Goal: Task Accomplishment & Management: Complete application form

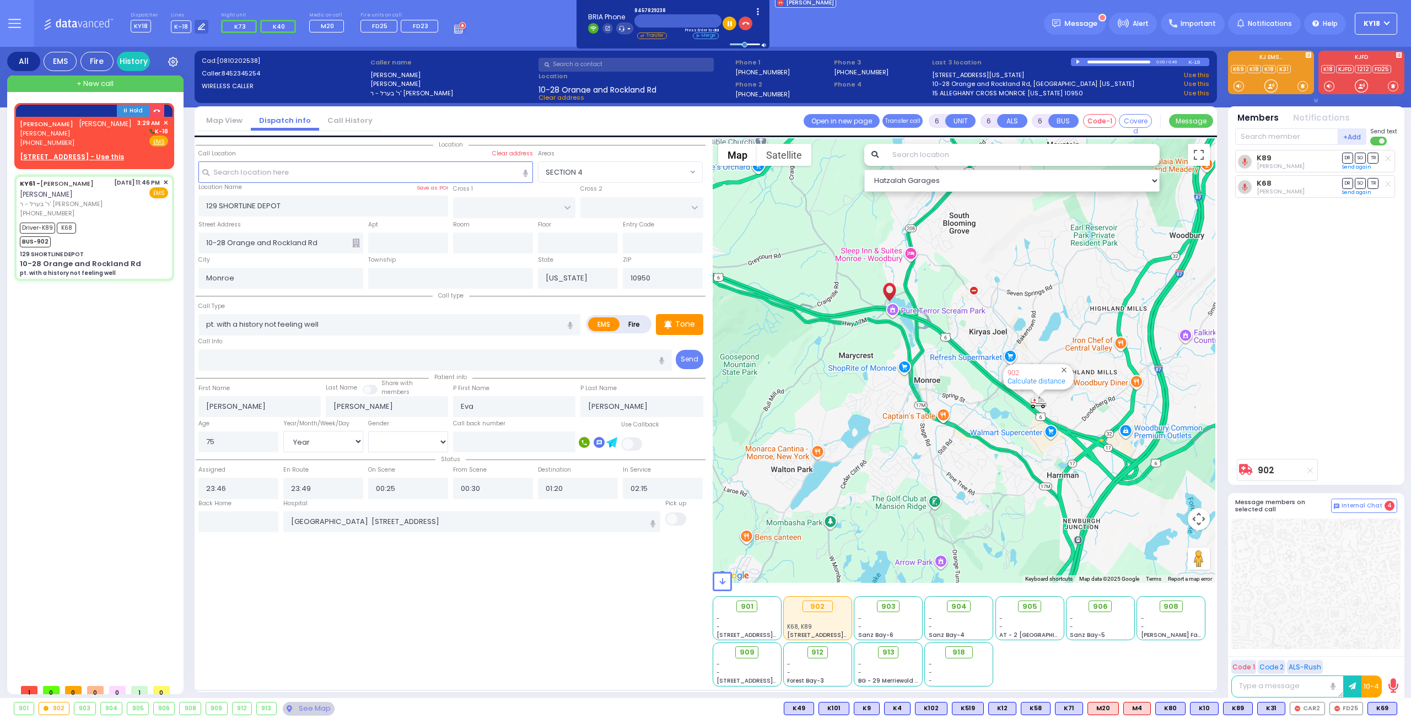
select select
select select "Year"
select select "[DEMOGRAPHIC_DATA]"
click at [84, 138] on span "[PERSON_NAME]" at bounding box center [76, 133] width 112 height 9
type input "2"
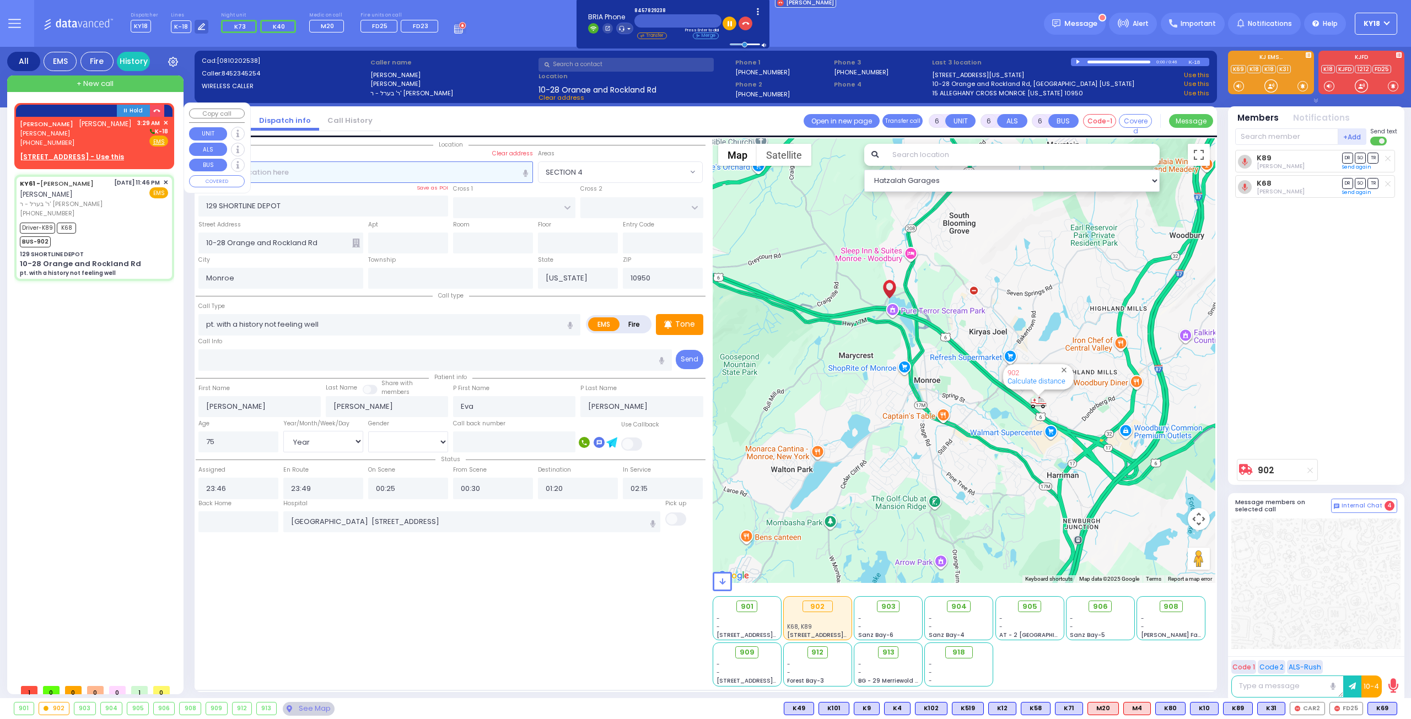
type input "1"
select select
radio input "true"
type input "[PERSON_NAME]"
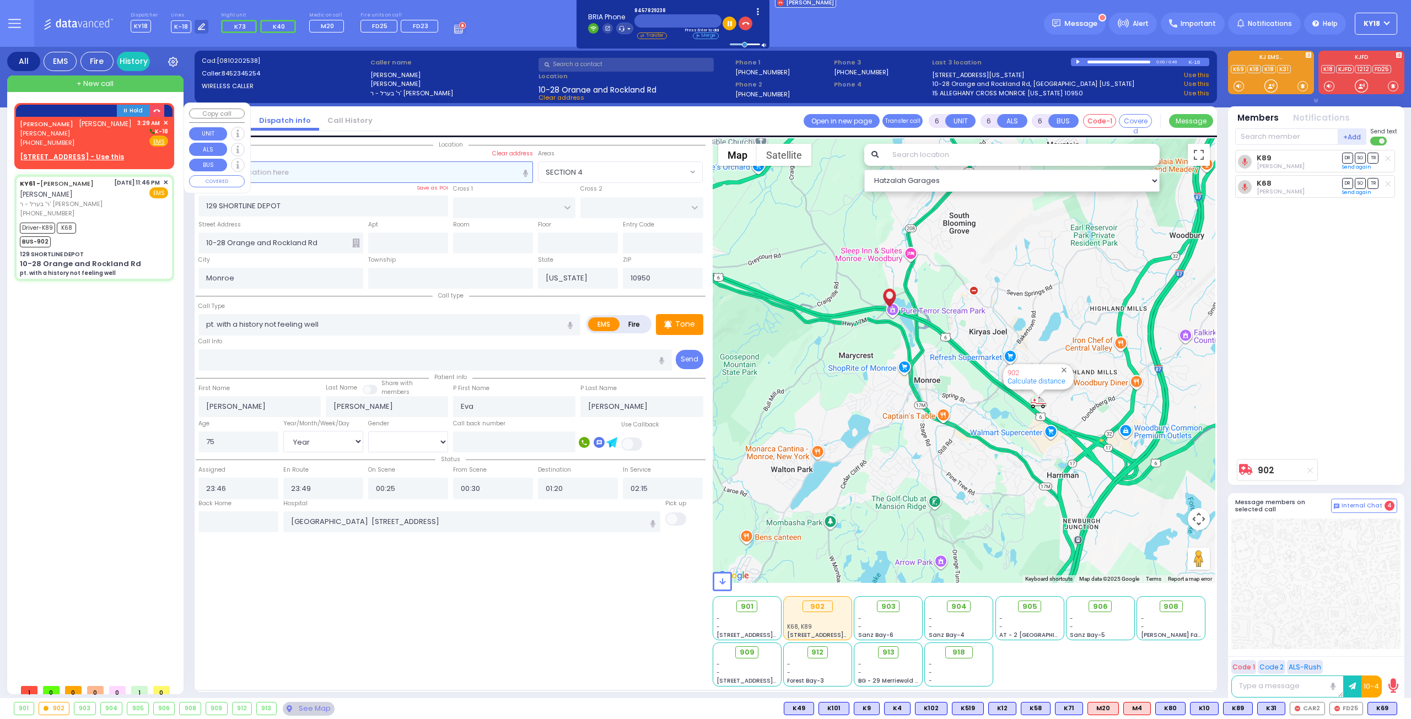
type input "[PERSON_NAME]"
select select
type input "03:29"
select select "Hatzalah Garages"
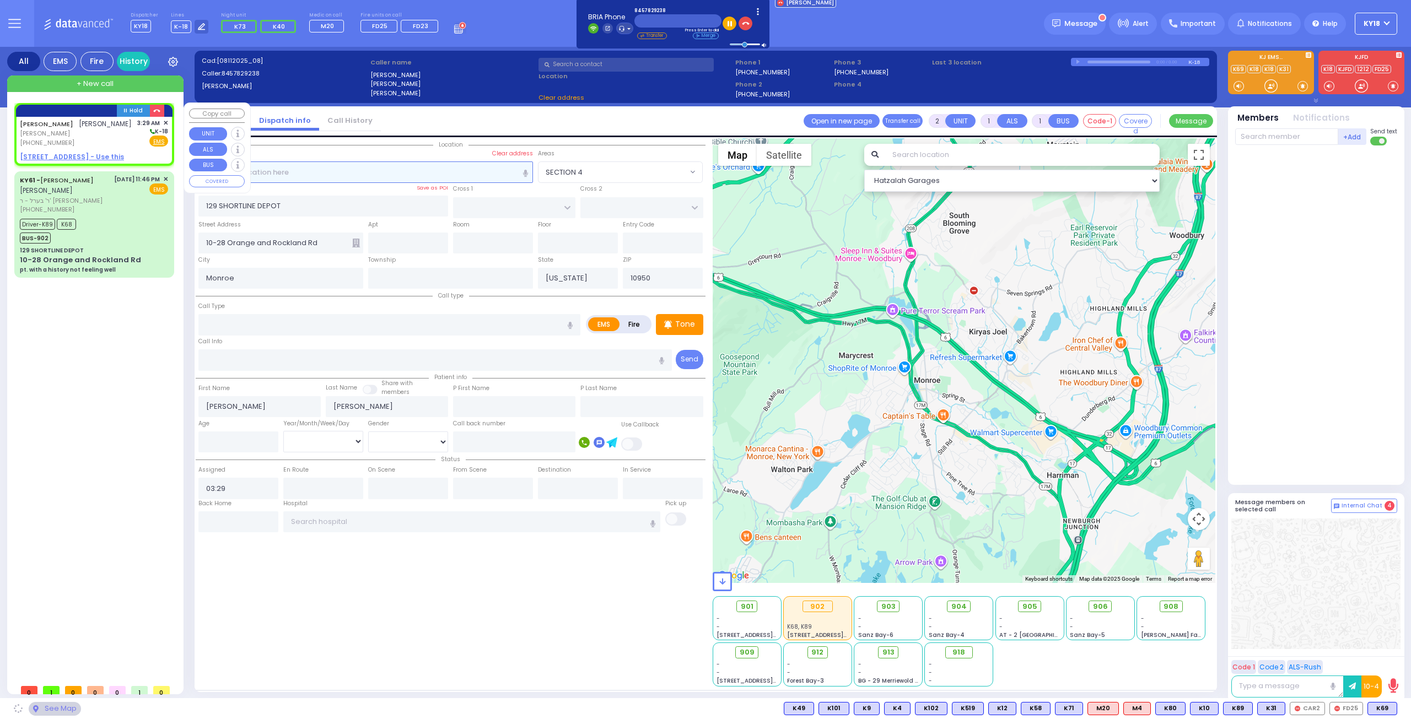
select select
radio input "true"
select select
select select "Hatzalah Garages"
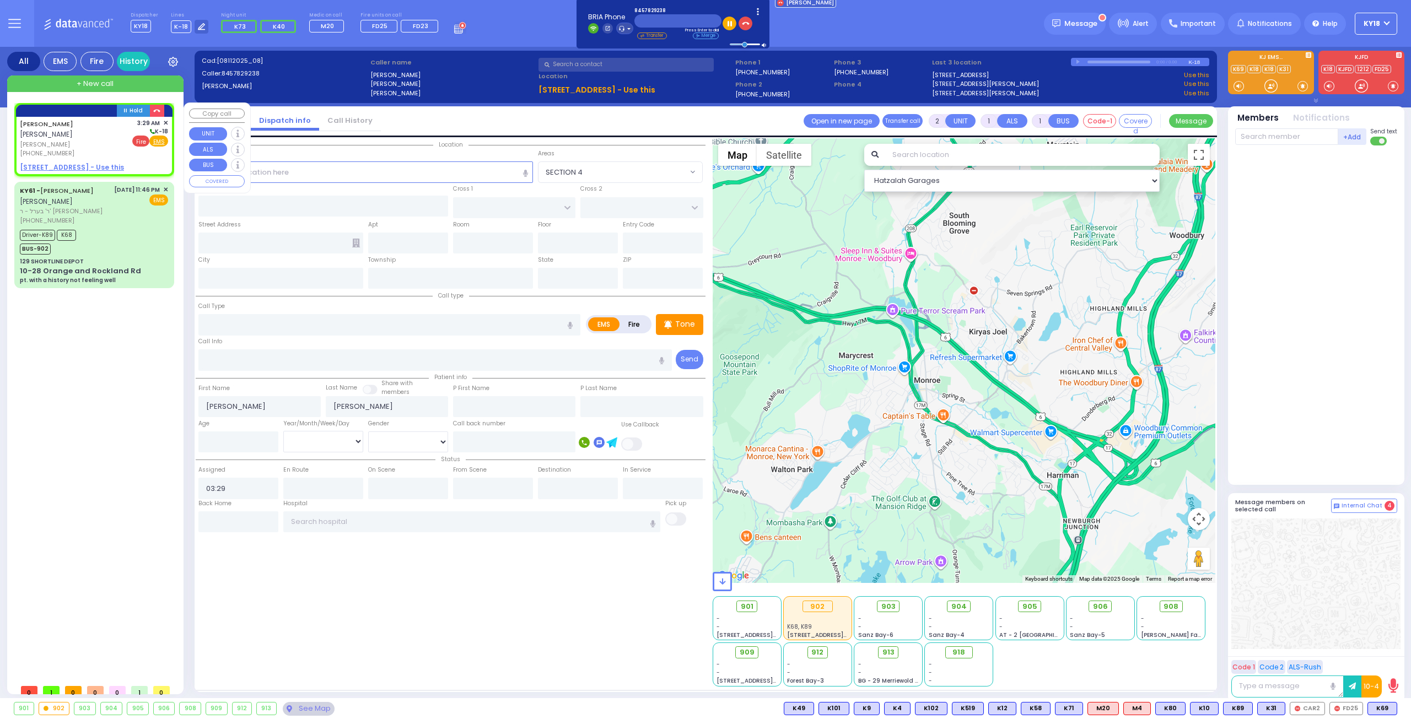
click at [139, 137] on span "Fire" at bounding box center [140, 141] width 17 height 11
select select
radio input "false"
radio input "true"
select select
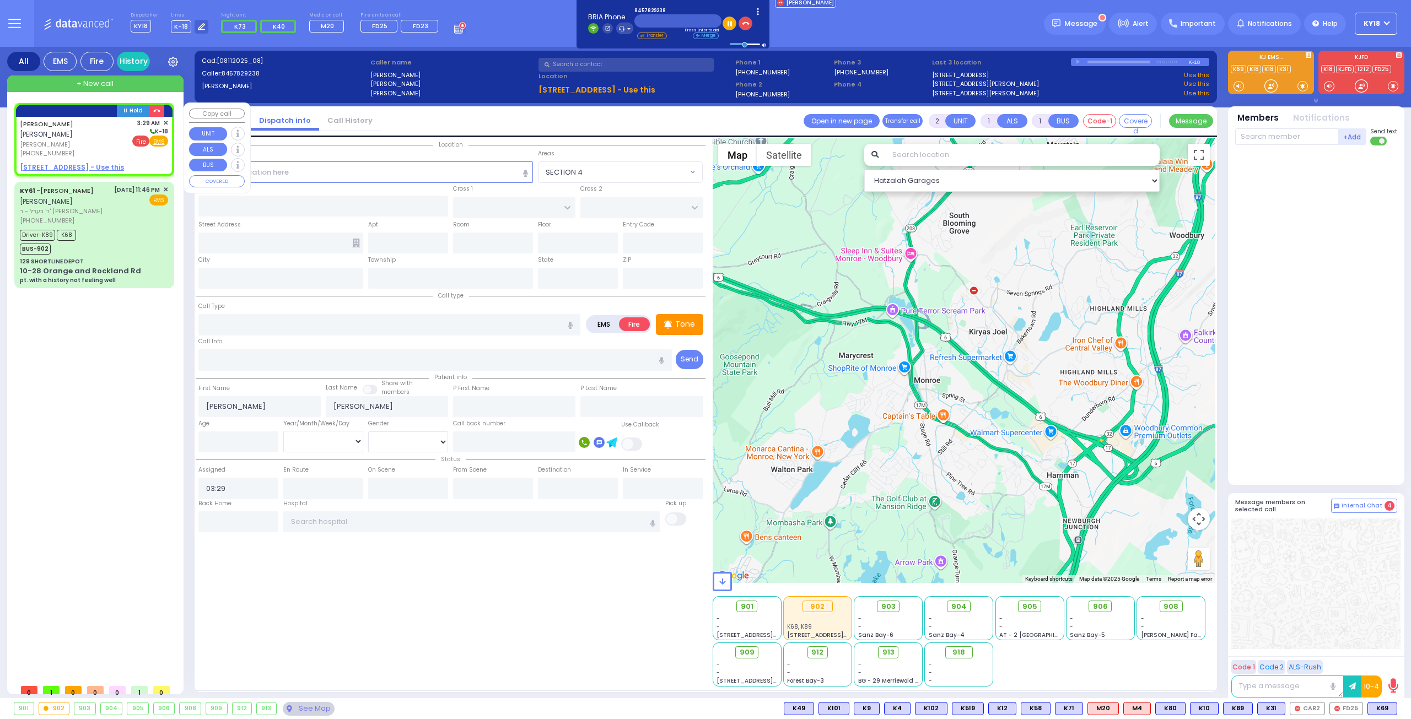
select select "Hatzalah Garages"
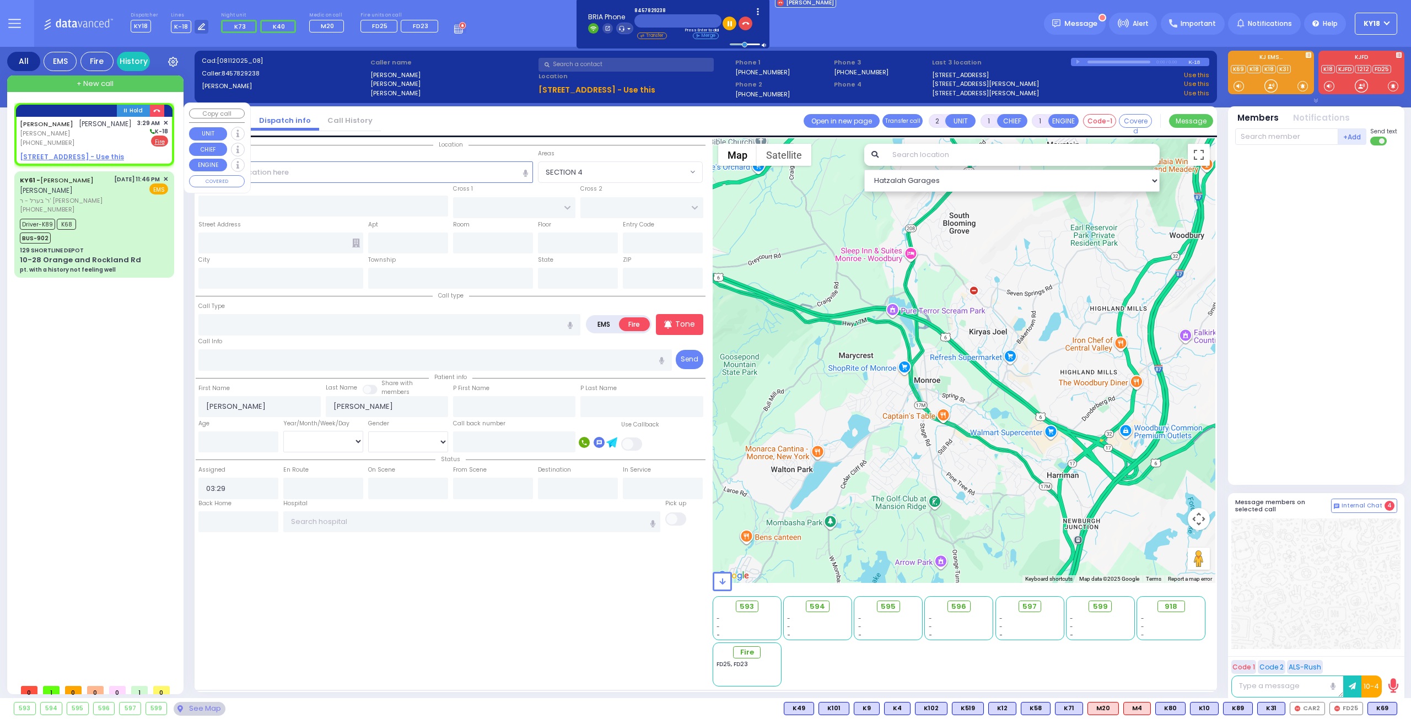
click at [79, 162] on u "[STREET_ADDRESS] - Use this" at bounding box center [72, 156] width 104 height 9
select select
radio input "true"
select select
select select "Hatzalah Garages"
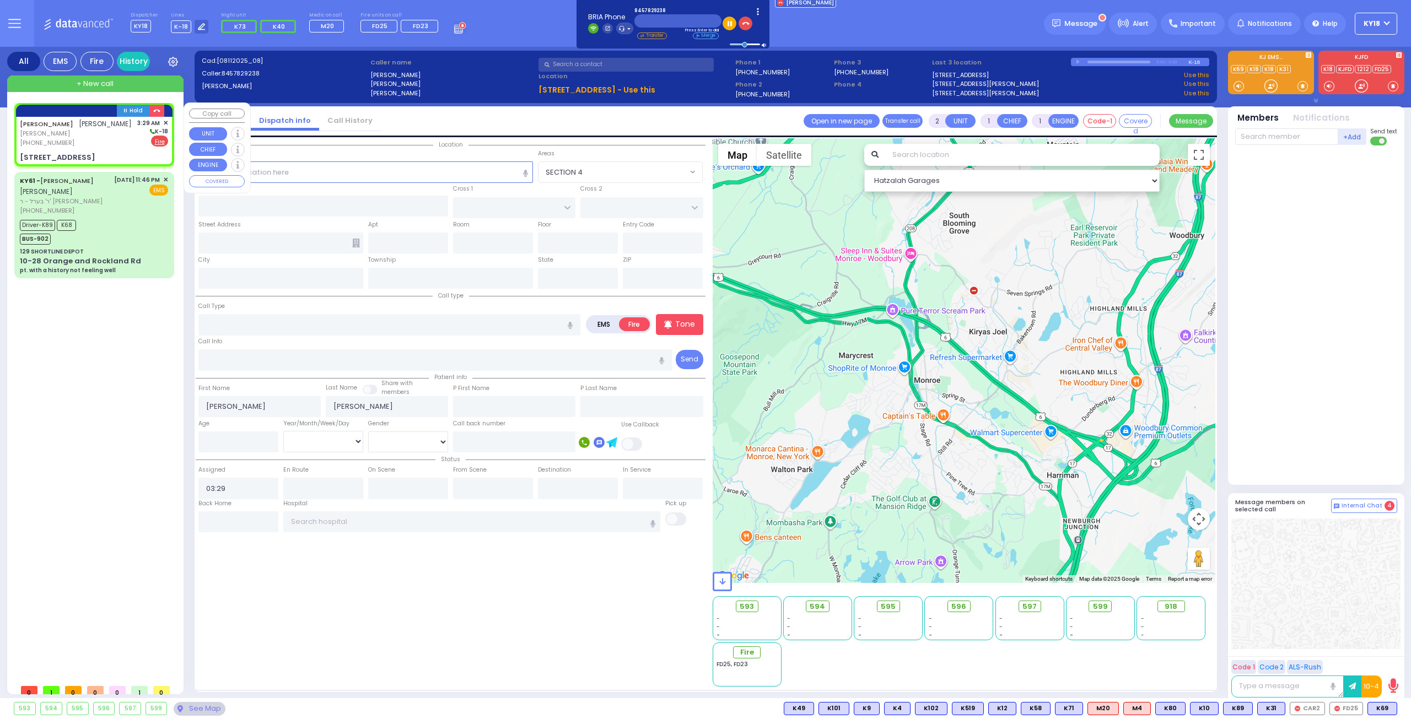
select select
radio input "true"
select select
select select "Hatzalah Garages"
type input "[PERSON_NAME] BLVD"
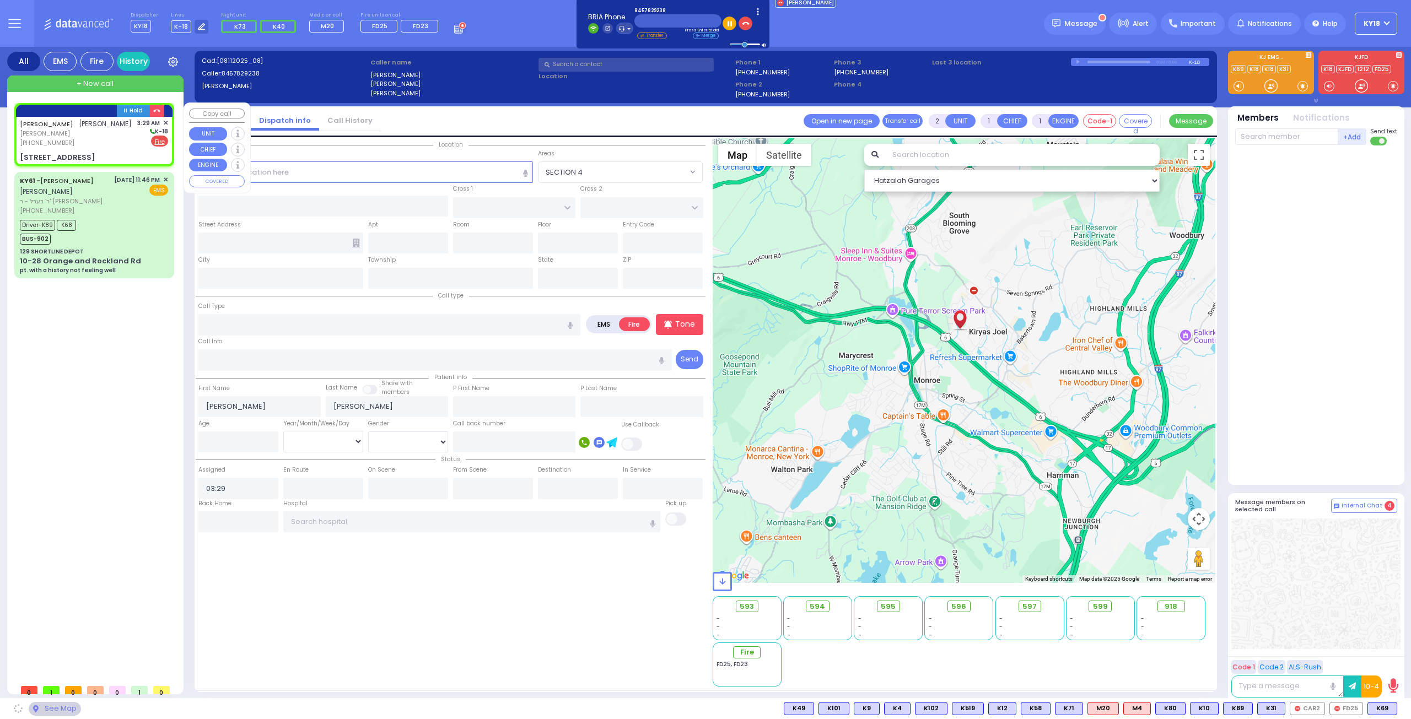
type input "SCHUNNEMUNK RD"
type input "[STREET_ADDRESS]"
type input "102"
type input "Monroe"
type input "[US_STATE]"
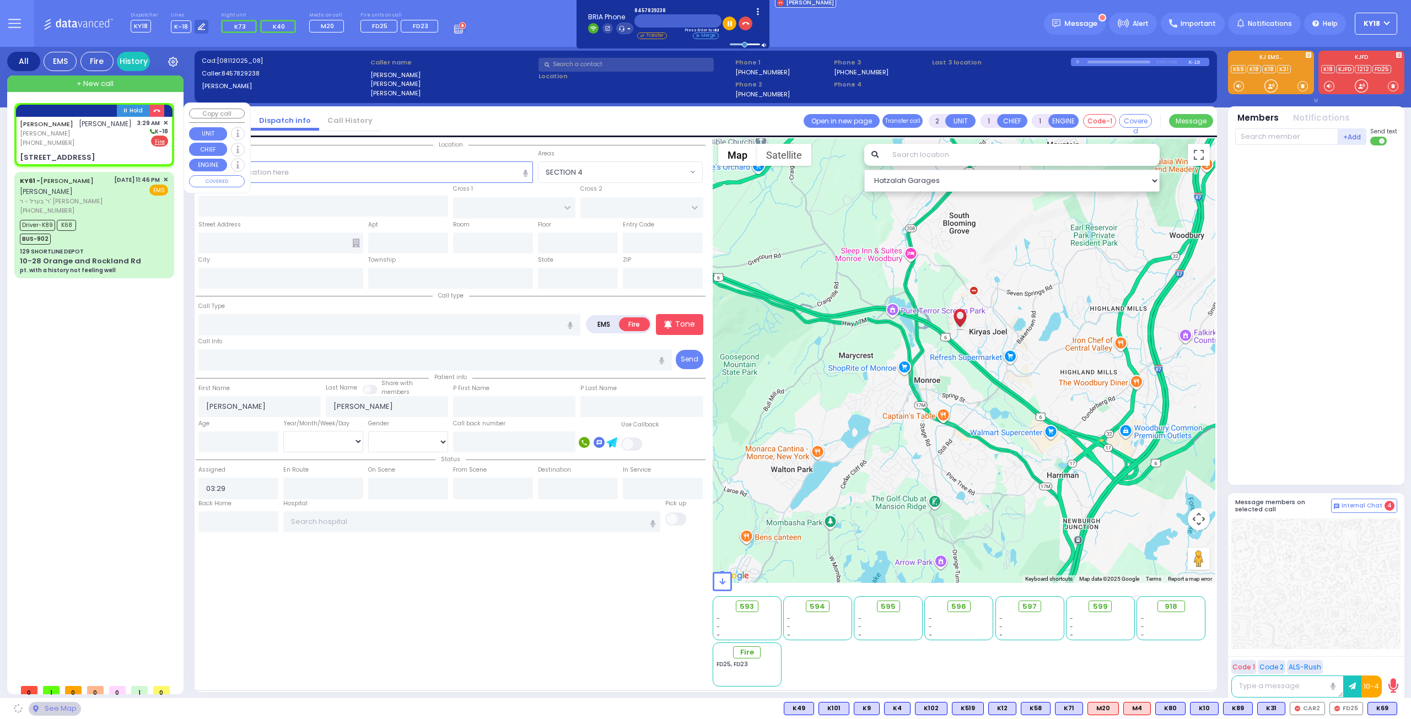
type input "10950"
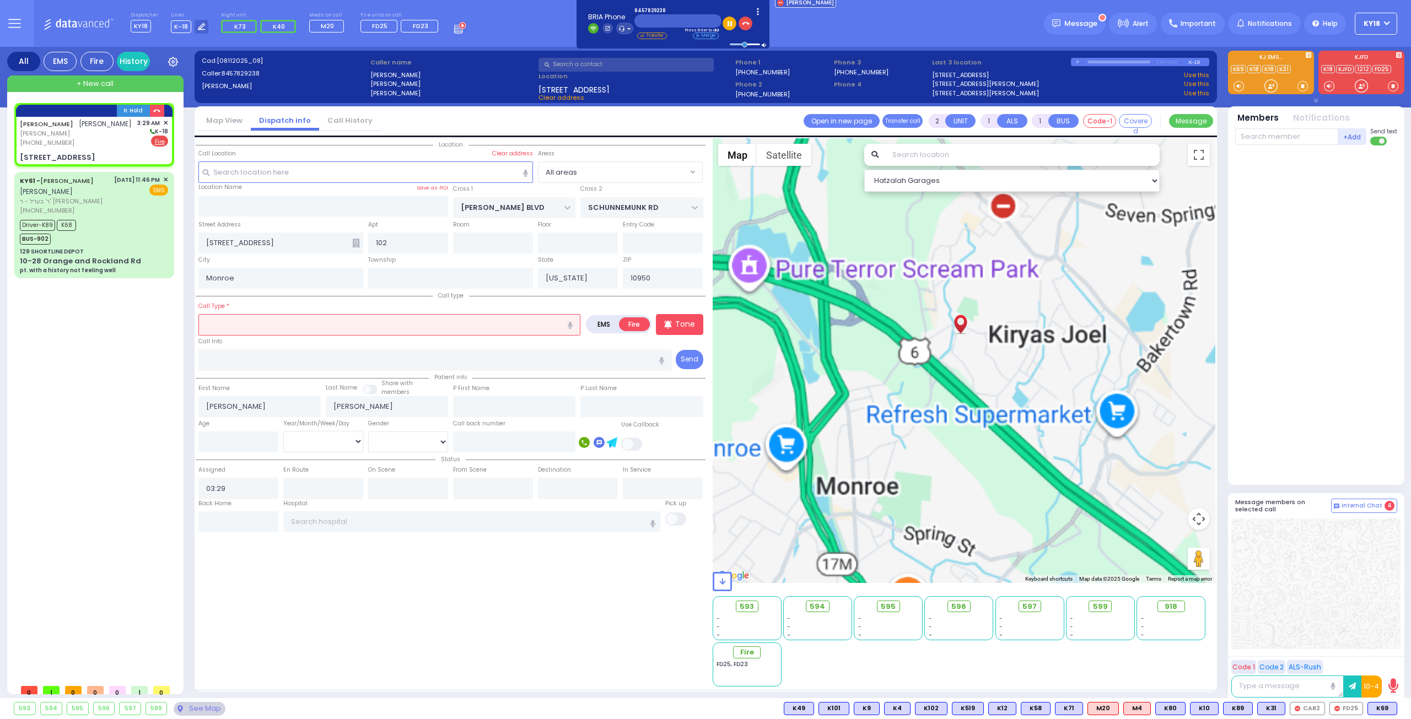
click at [214, 317] on input "text" at bounding box center [389, 324] width 382 height 21
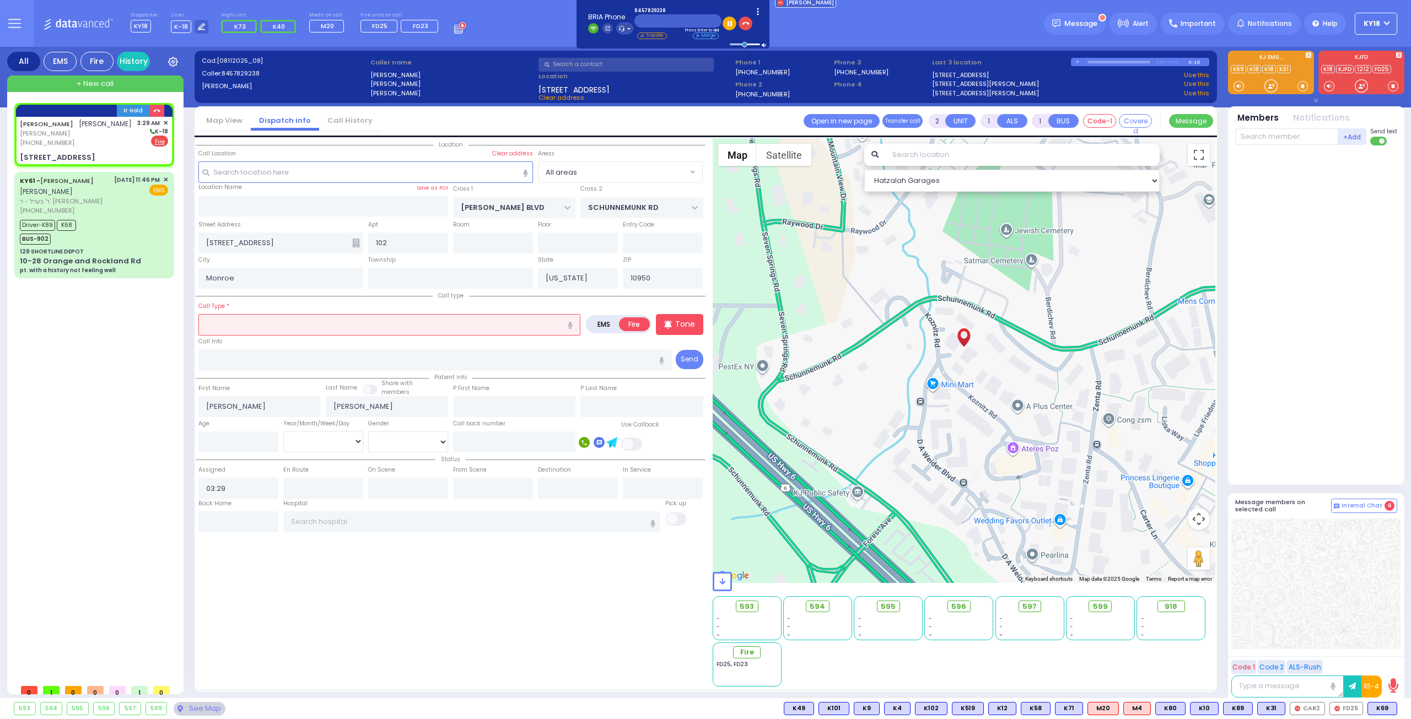
type input "a"
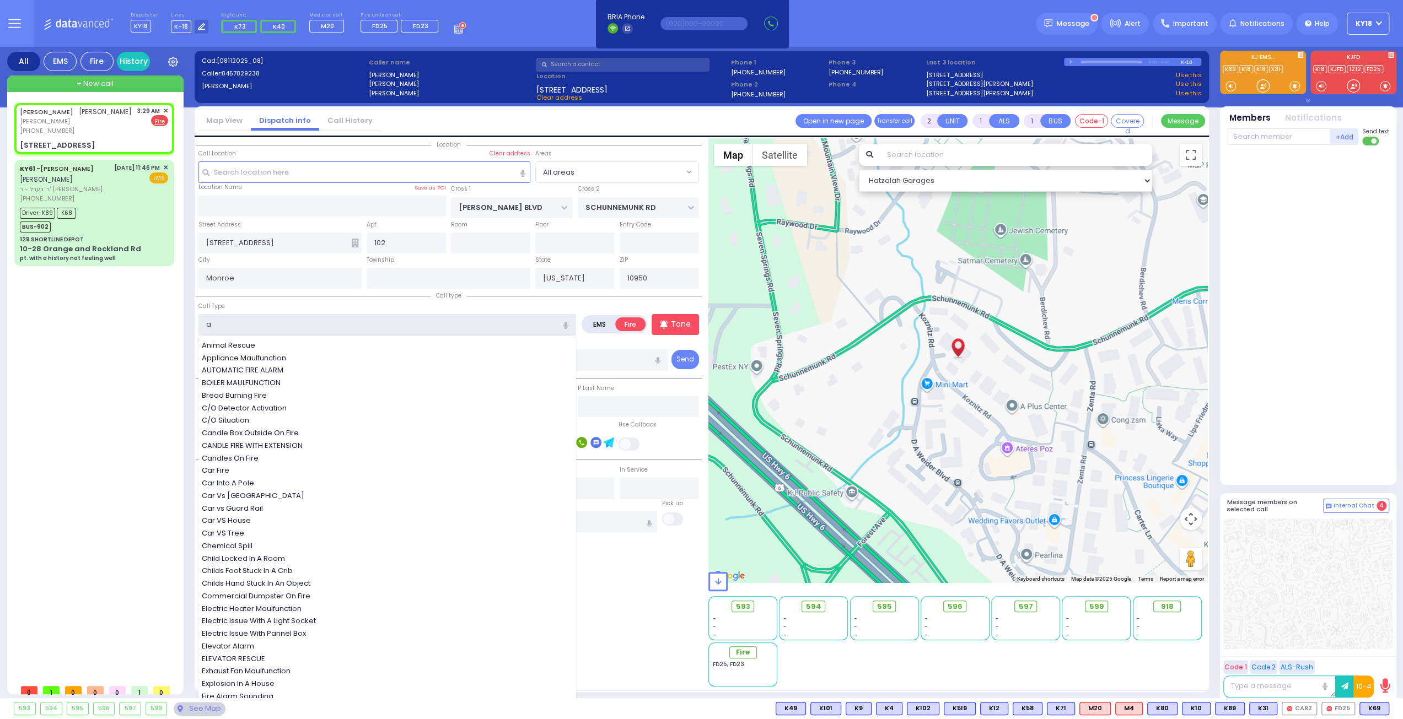
select select
radio input "true"
select select
select select "Hatzalah Garages"
select select
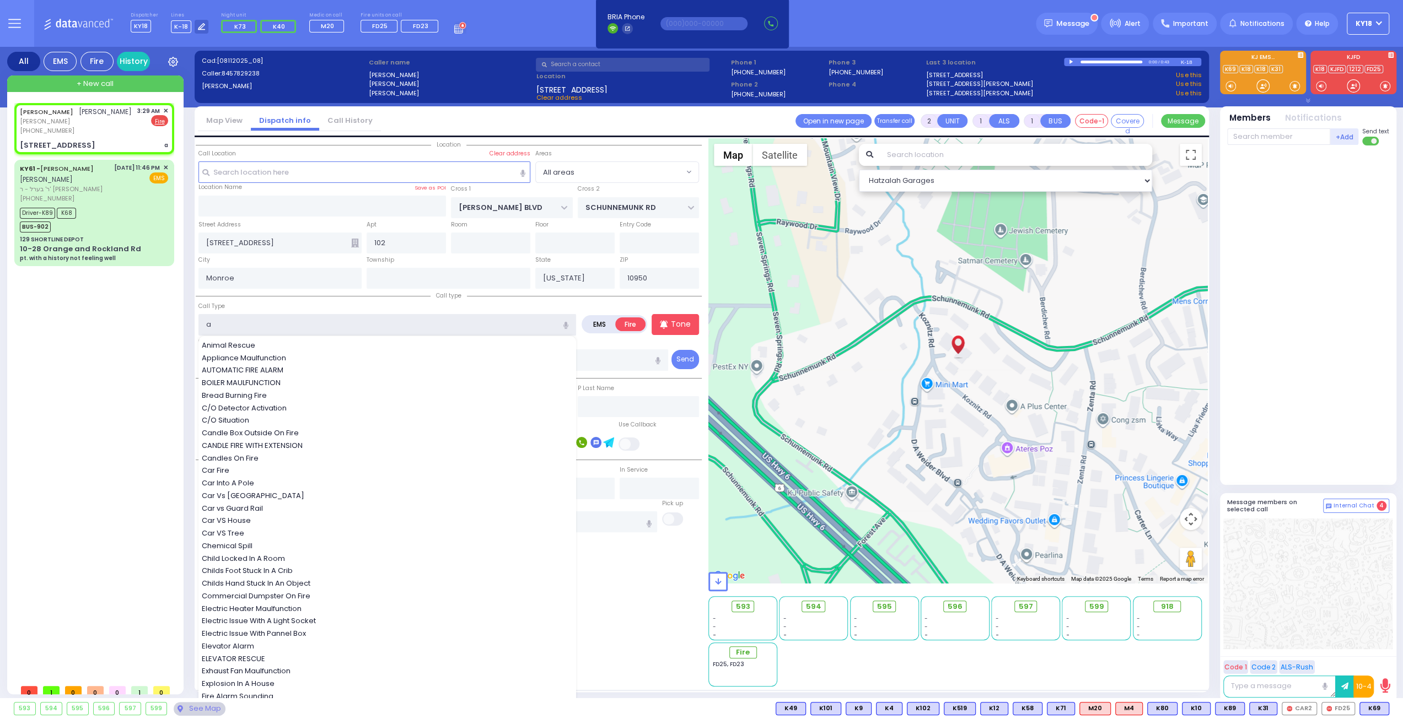
radio input "true"
select select
select select "Hatzalah Garages"
type input "so"
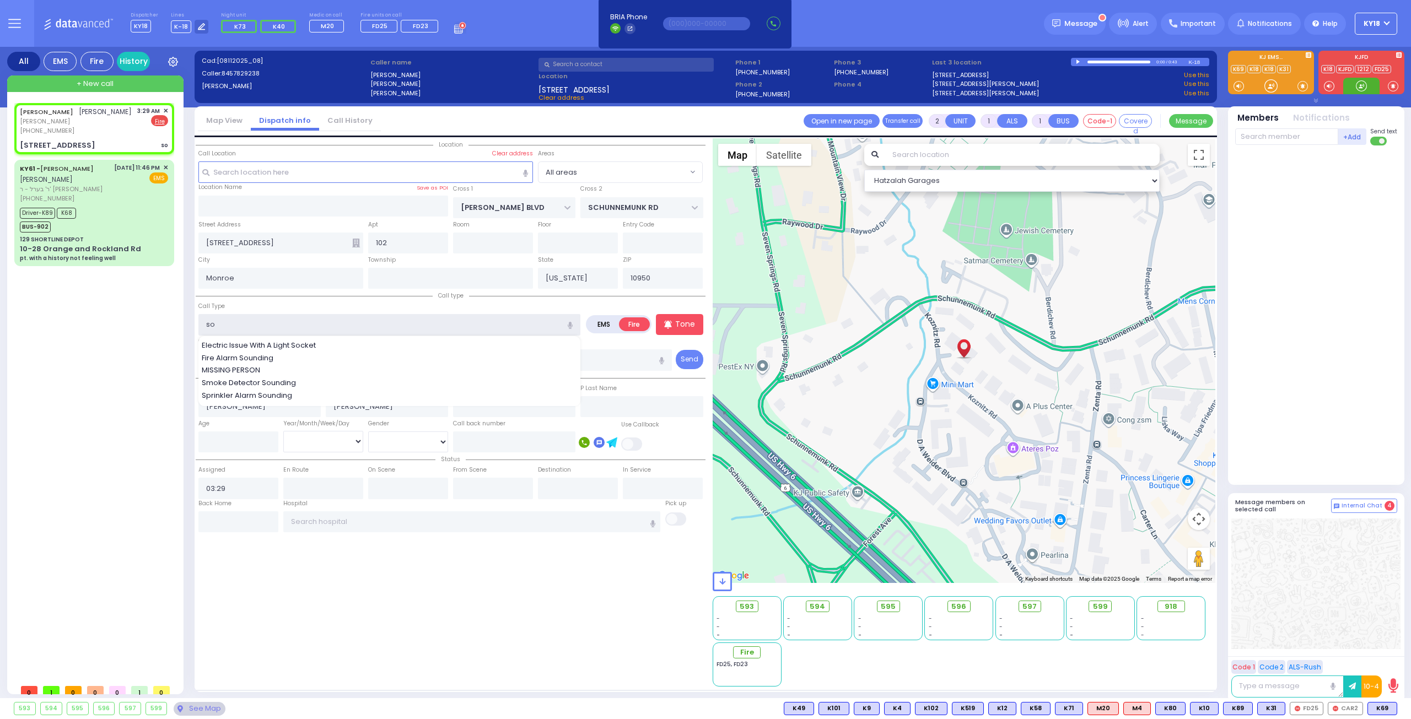
select select
radio input "true"
select select
select select "Hatzalah Garages"
drag, startPoint x: 292, startPoint y: 353, endPoint x: 301, endPoint y: 344, distance: 12.9
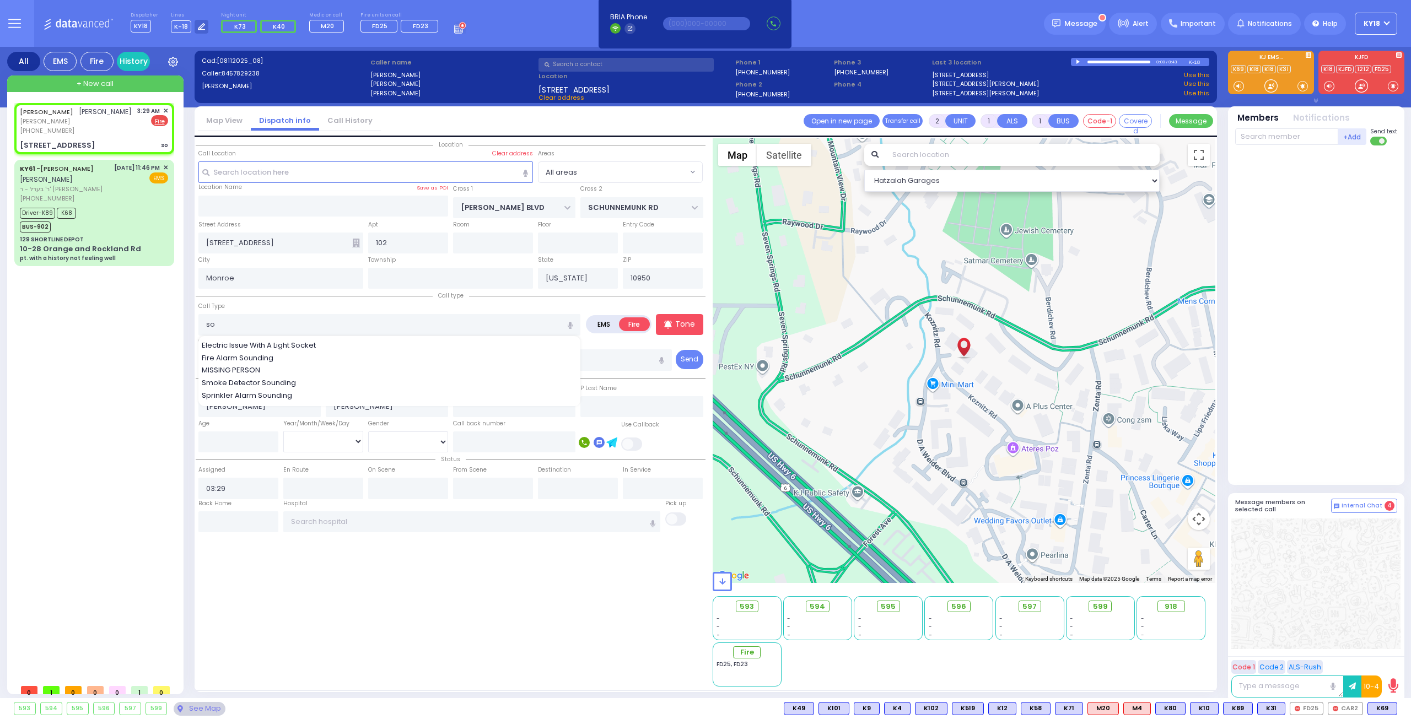
click at [293, 353] on div "Fire Alarm Sounding" at bounding box center [390, 358] width 377 height 11
type input "Fire Alarm Sounding"
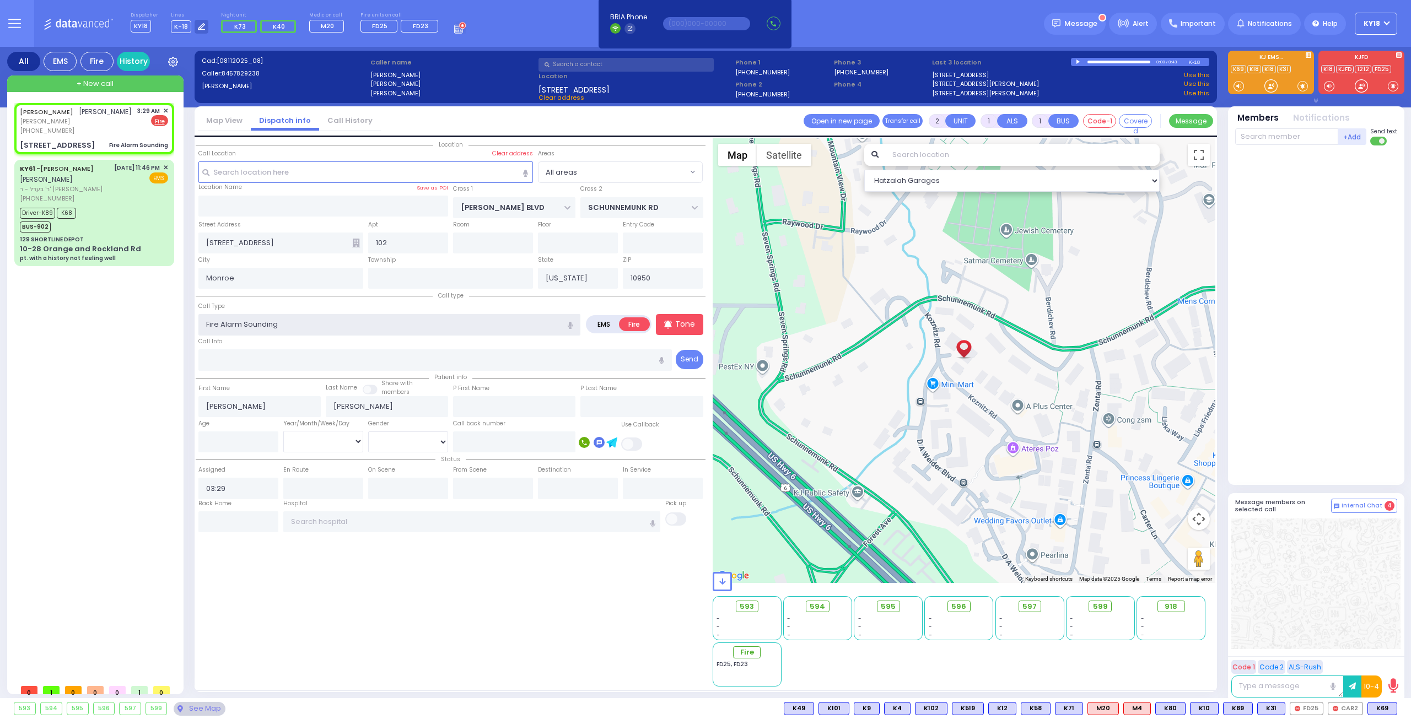
select select
radio input "true"
select select
select select "Hatzalah Garages"
click at [1377, 709] on span "FD23" at bounding box center [1381, 709] width 33 height 12
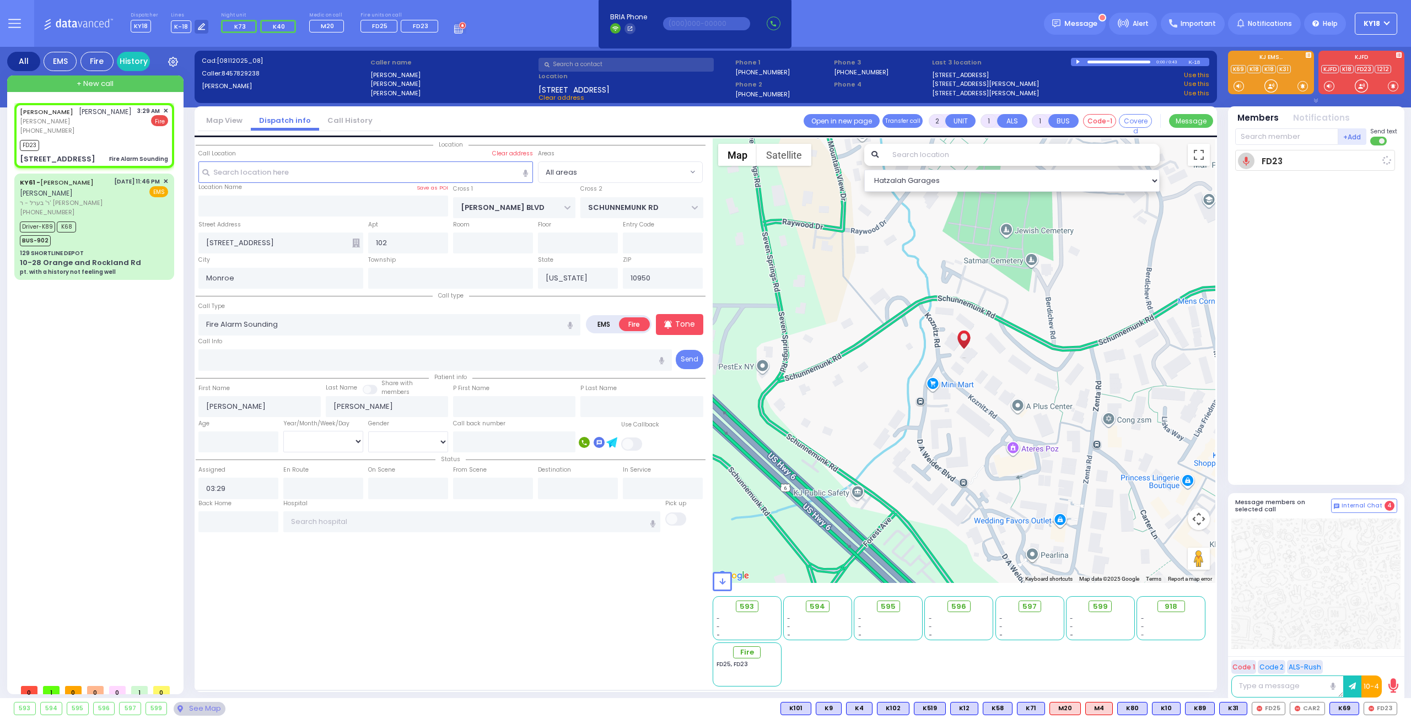
select select
radio input "true"
select select
type input "03:30"
select select "Hatzalah Garages"
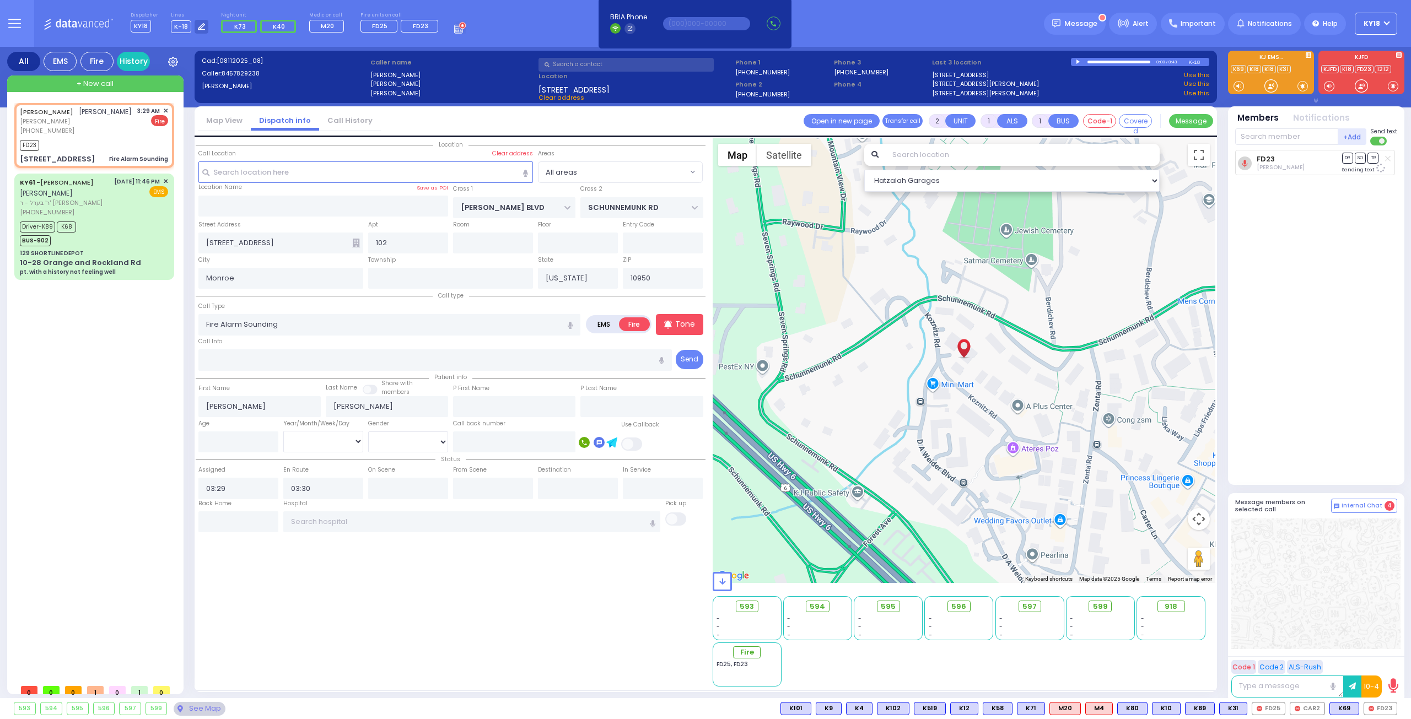
select select
radio input "true"
select select
select select "Hatzalah Garages"
click at [82, 246] on div "Driver-K89 K68 BUS-902" at bounding box center [94, 233] width 148 height 28
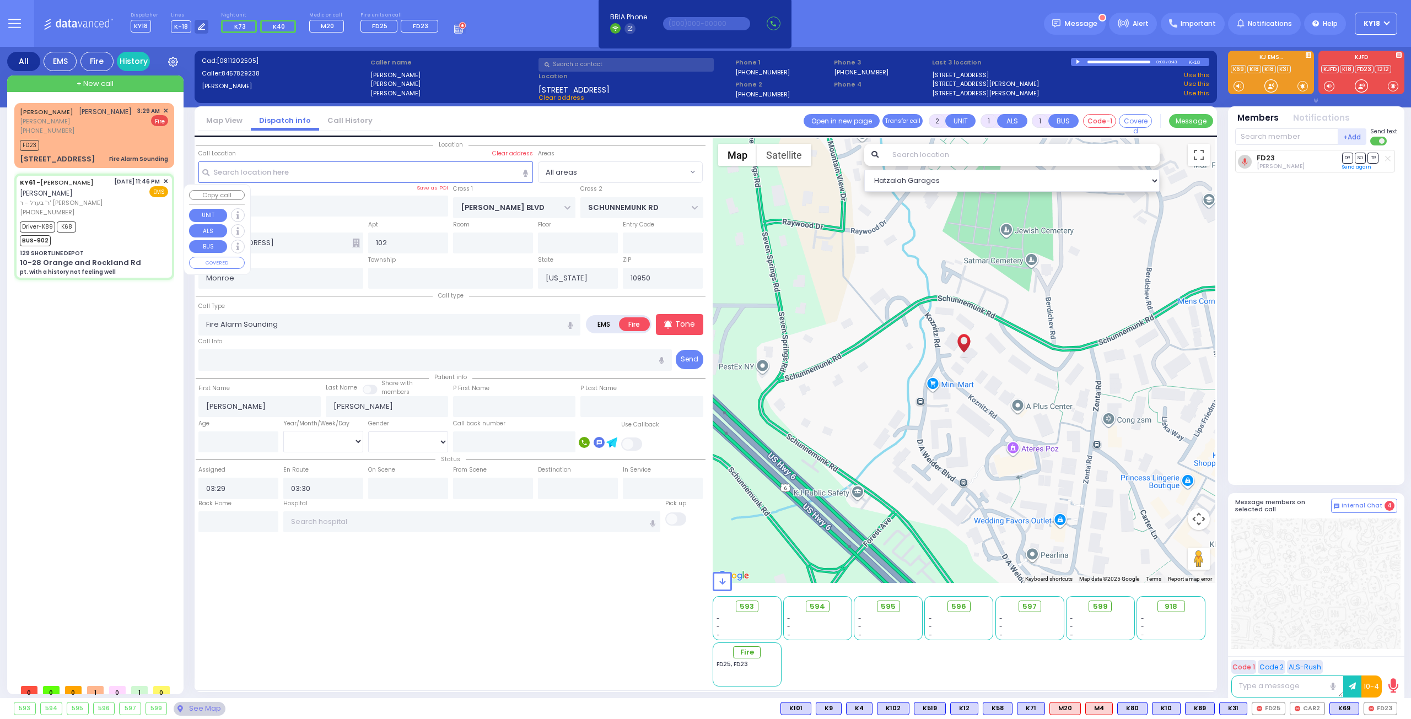
type input "6"
select select
type input "pt. with a history not feeling well"
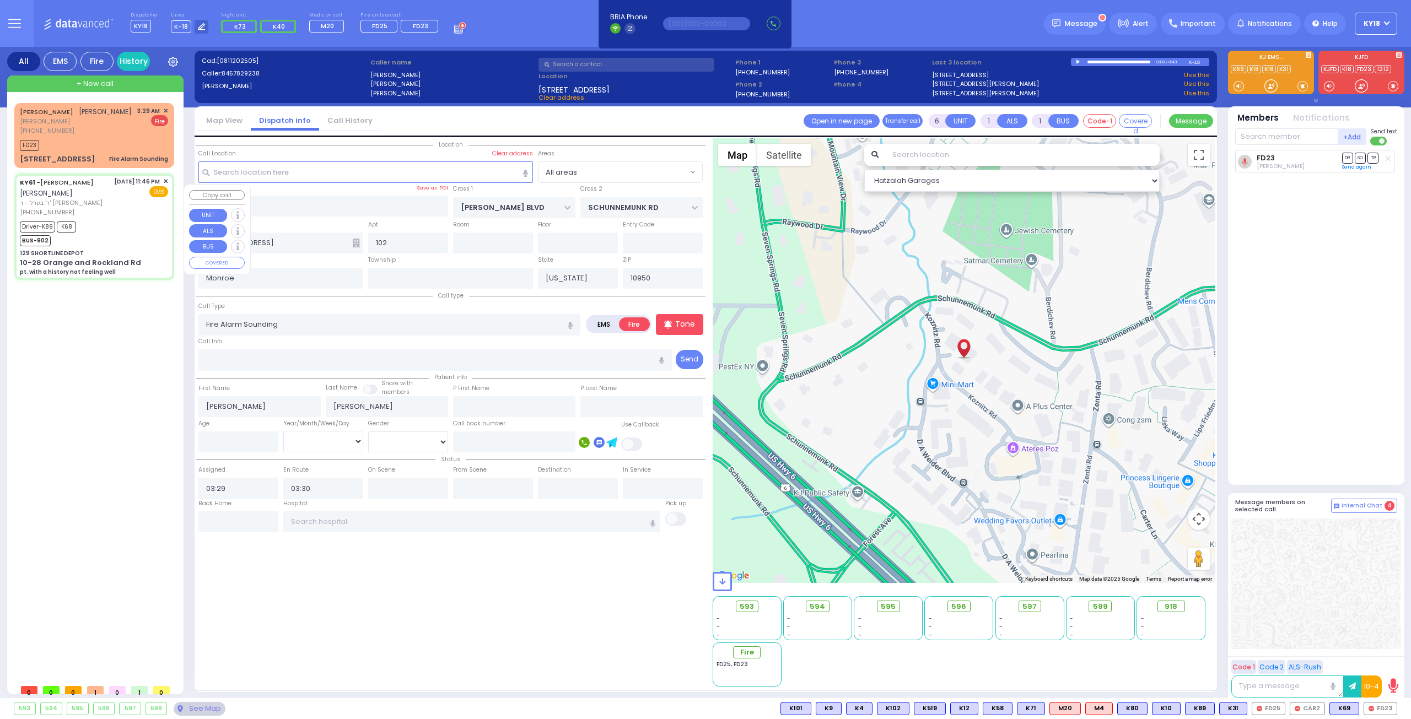
radio input "true"
type input "ARON ZEV"
type input "POLACHECK"
type input "Eva"
type input "Spitzer"
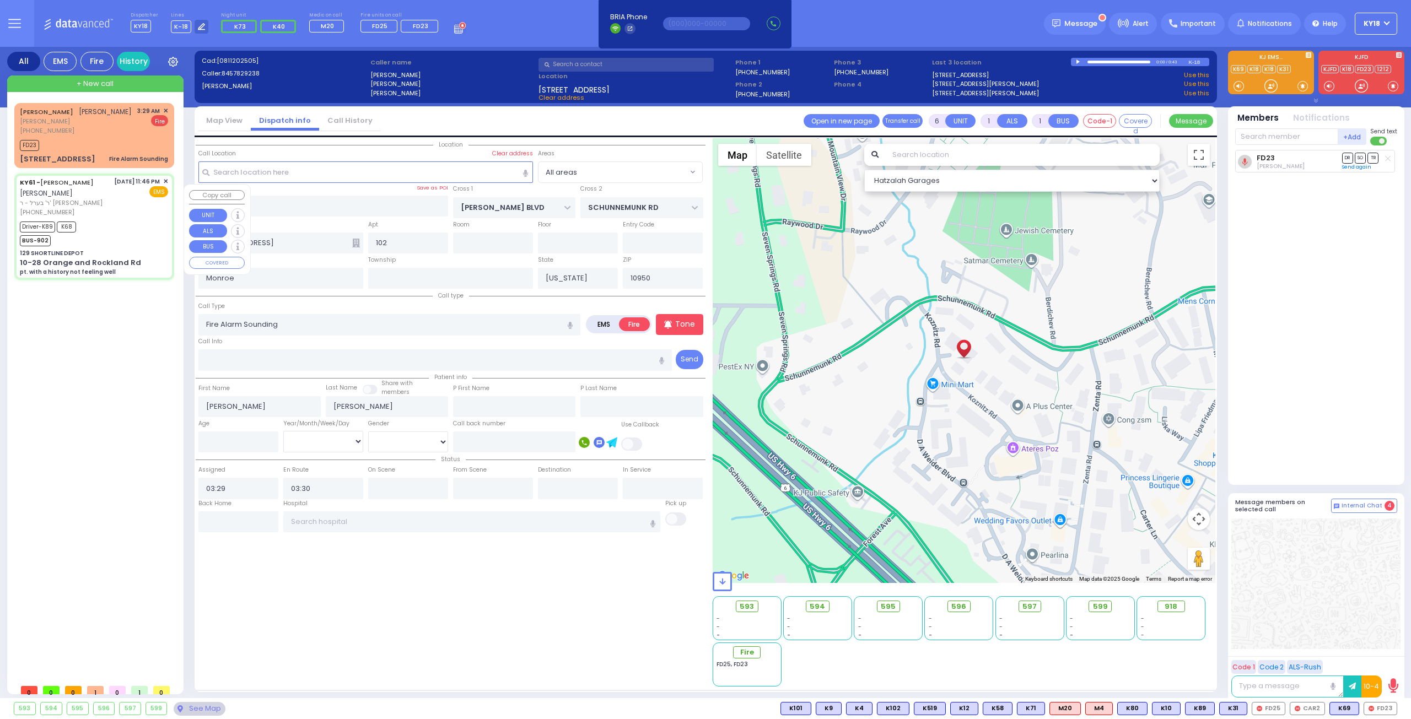
type input "75"
select select "Year"
select select "[DEMOGRAPHIC_DATA]"
type input "23:46"
type input "23:49"
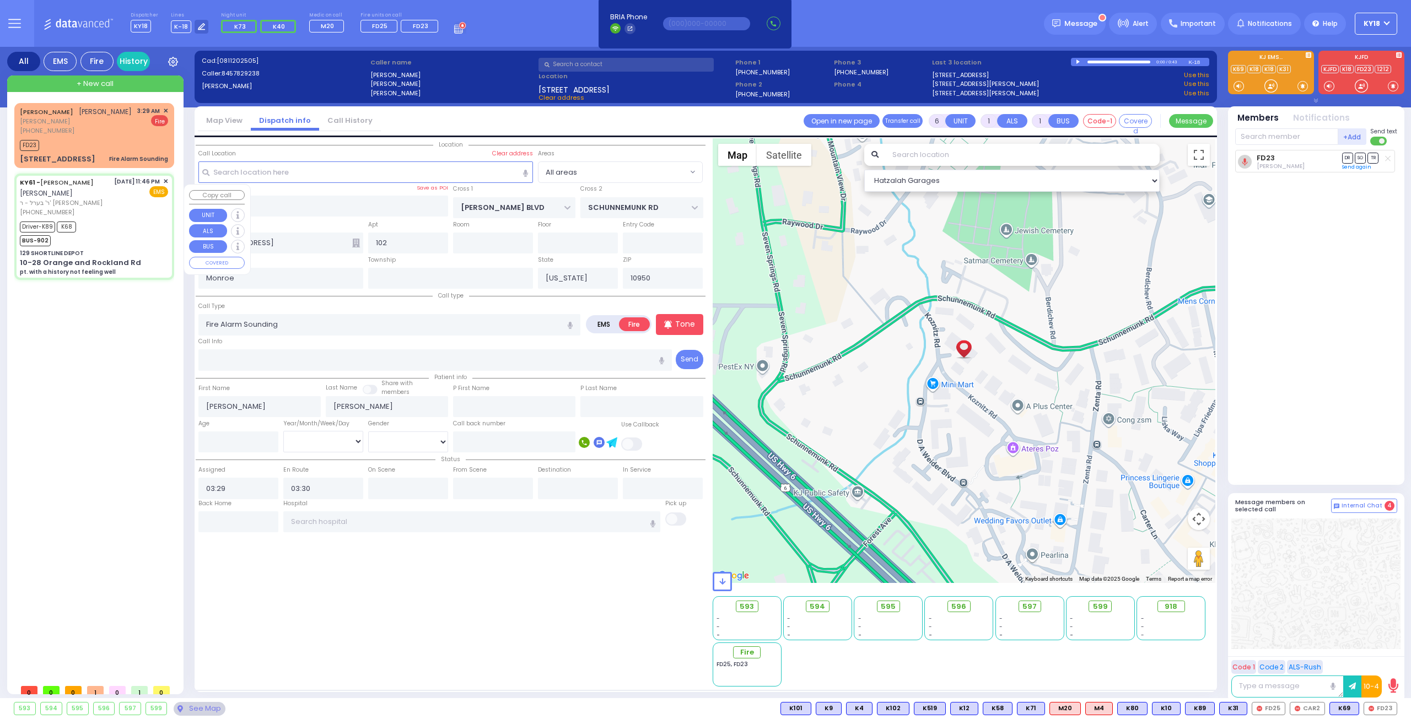
type input "00:25"
type input "00:30"
type input "01:20"
type input "02:15"
type input "Northern Westchester Hospital 400 East Main Street Mount Kisco"
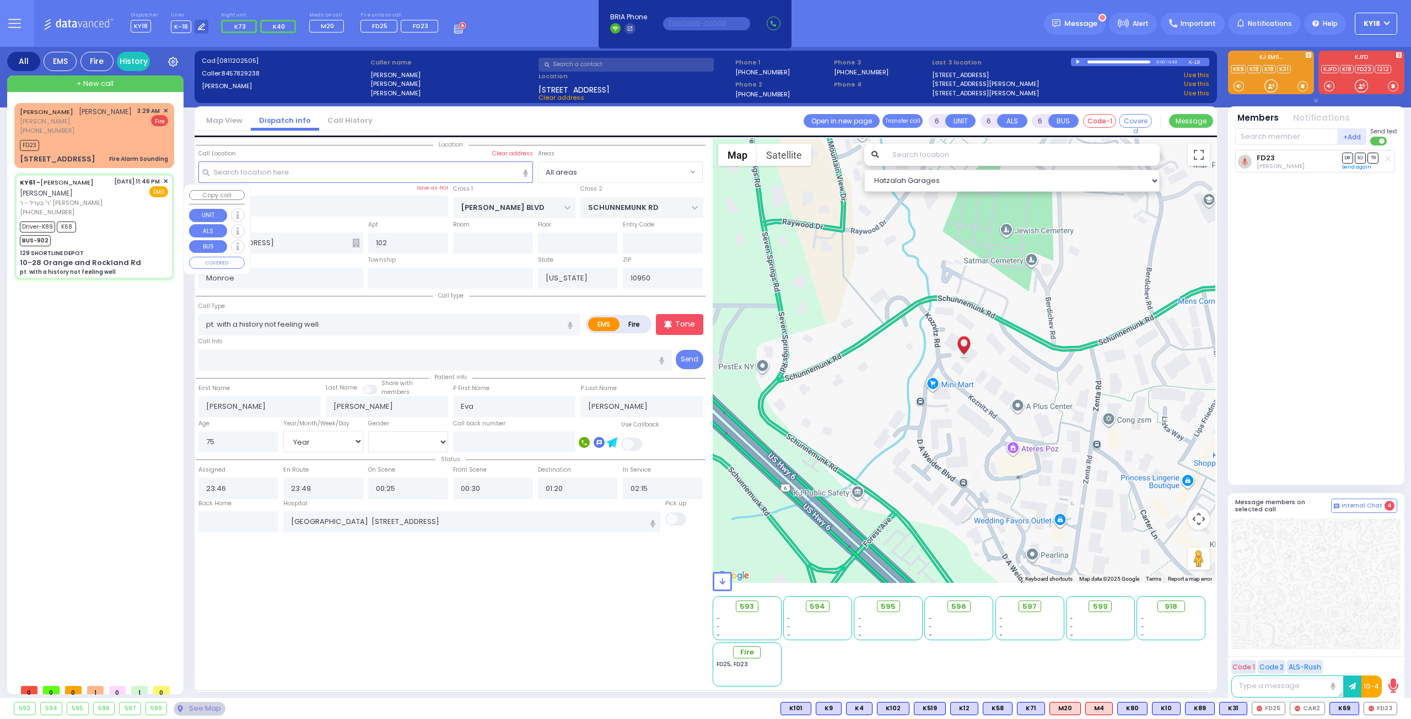
select select "Hatzalah Garages"
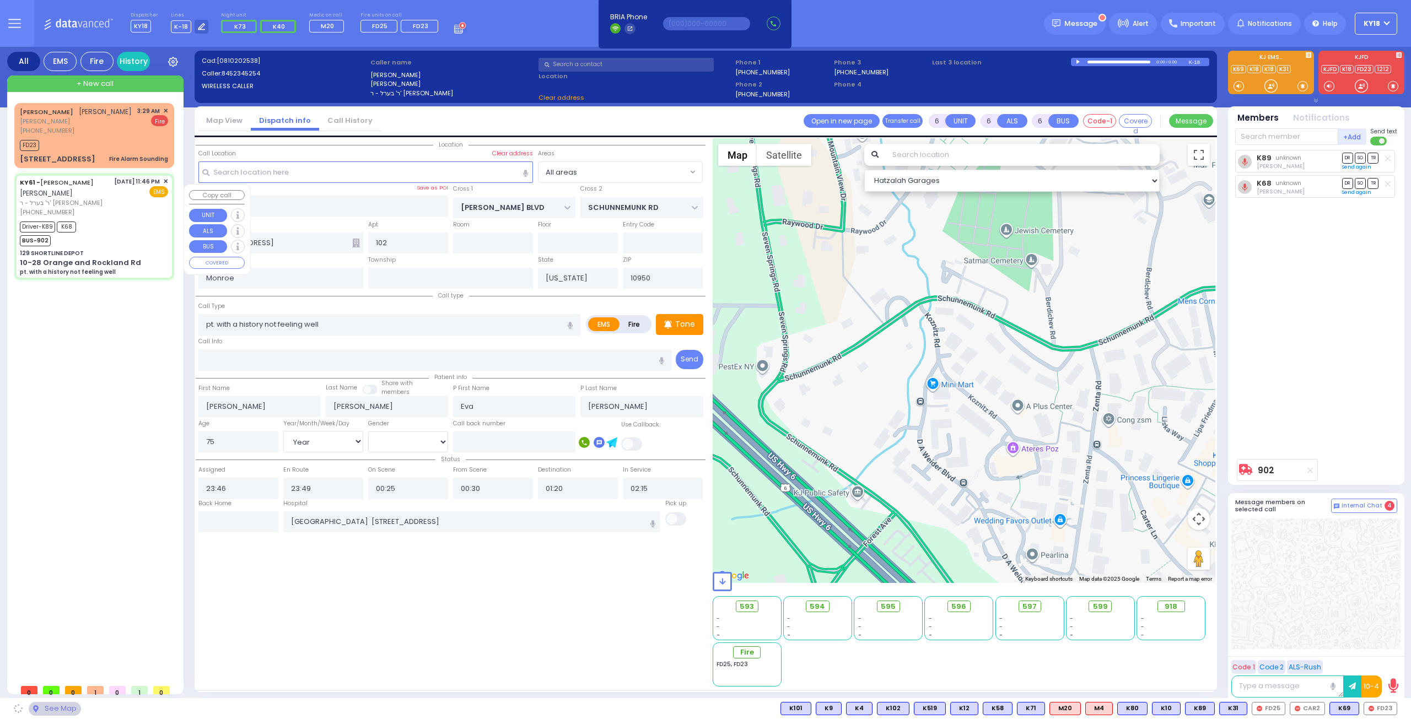
type input "129 SHORTLINE DEPOT"
type input "10-28 Orange and Rockland Rd"
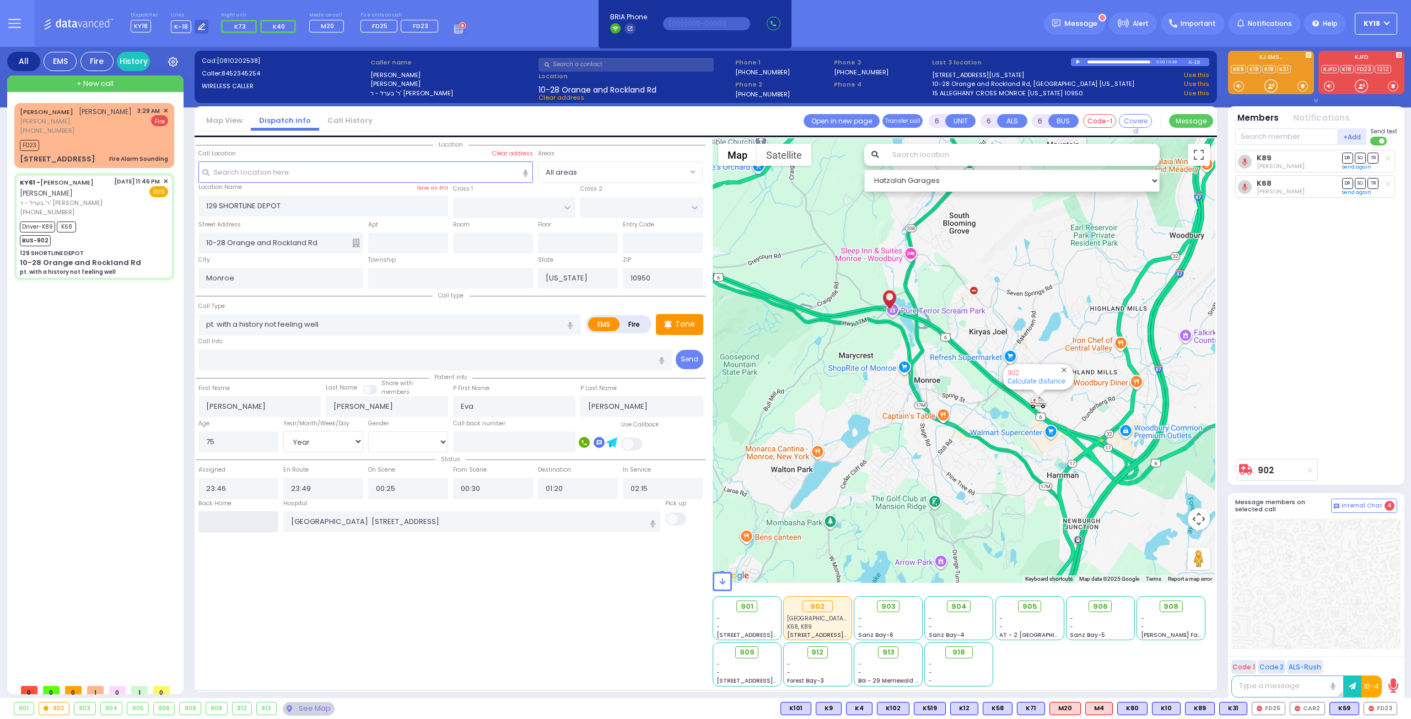
click at [243, 525] on input "text" at bounding box center [238, 522] width 80 height 21
type input "03:31"
select select
radio input "true"
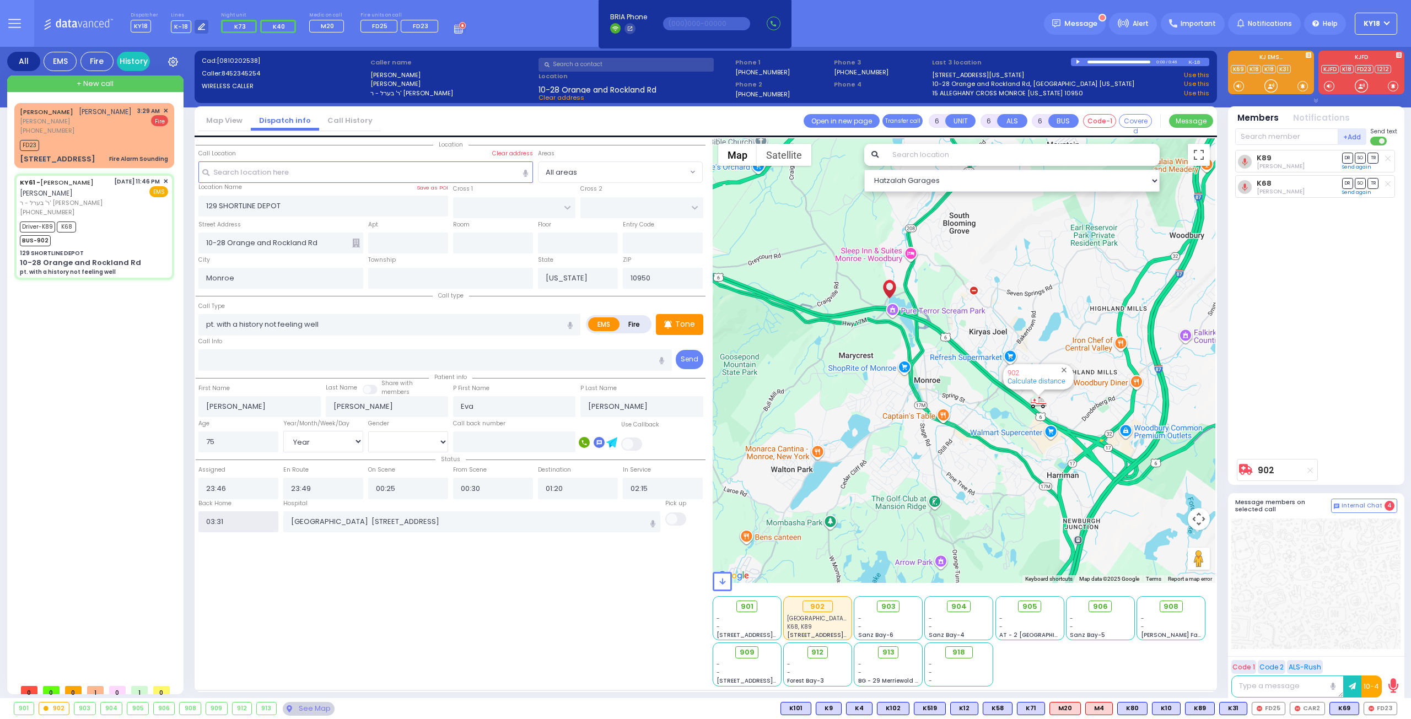
select select
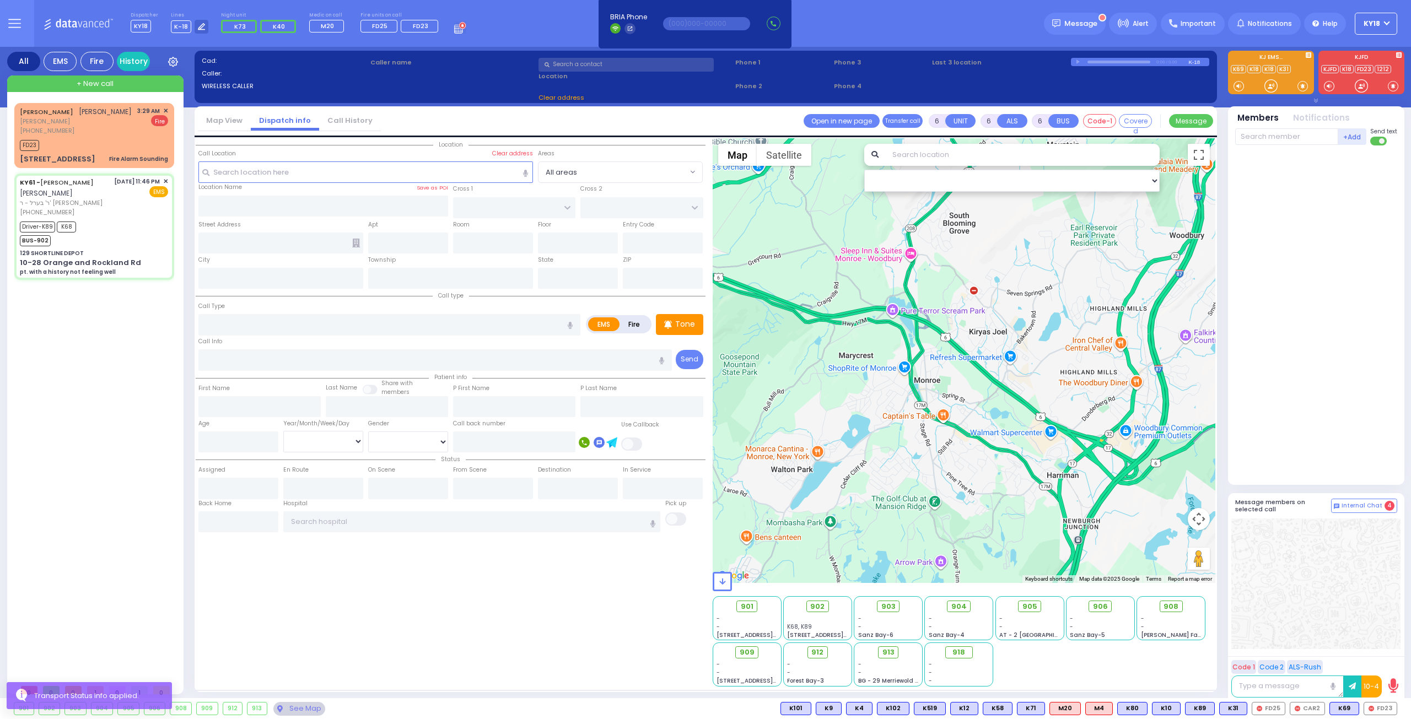
click at [136, 100] on div "BURECH MORDCHE RUBIN ברוך מרדכי רובין הרר זלמן לייב - ר' יושע רייז (845) 782-92…" at bounding box center [94, 393] width 169 height 595
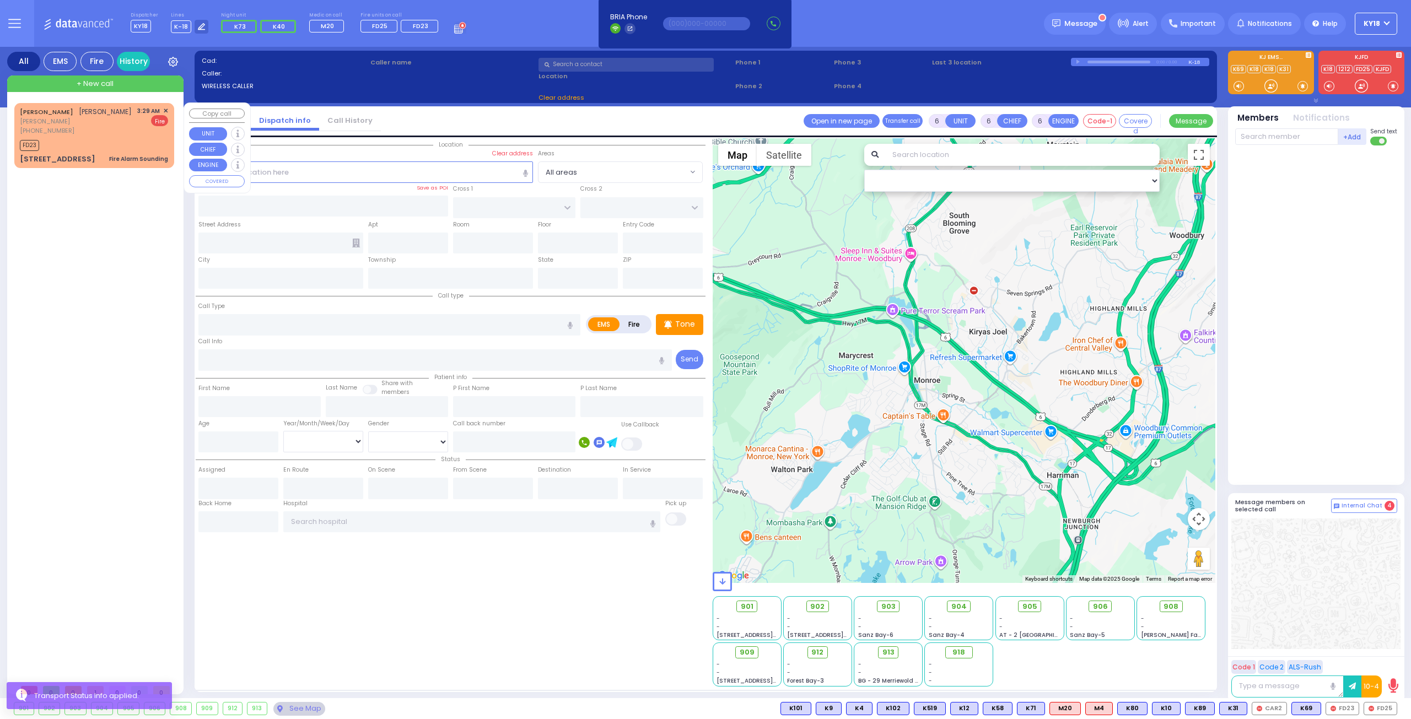
click at [129, 117] on div "BURECH MORDCHE RUBIN ברוך מרדכי רובין" at bounding box center [76, 111] width 112 height 11
type input "2"
type input "1"
select select
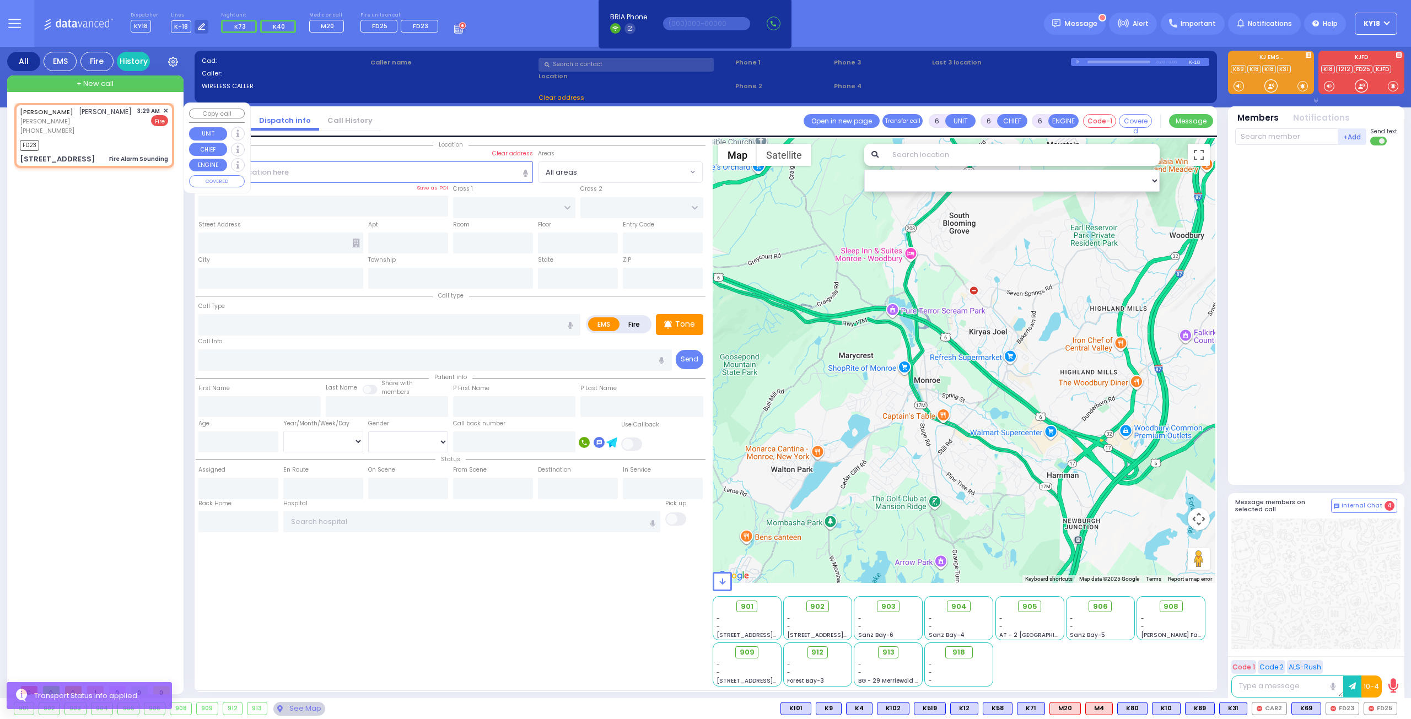
type input "Fire Alarm Sounding"
radio input "false"
radio input "true"
type input "[PERSON_NAME]"
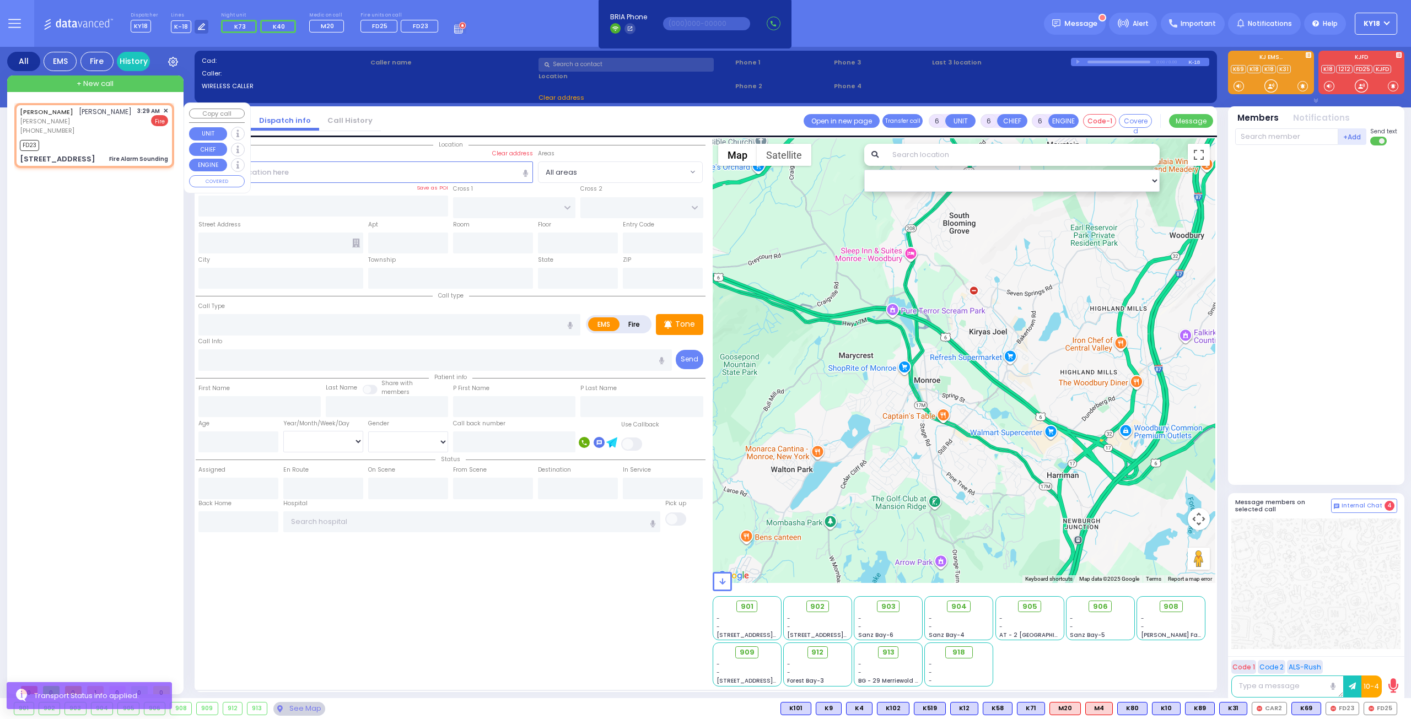
select select
type input "03:29"
type input "03:30"
type input "[PERSON_NAME] BLVD"
type input "SCHUNNEMUNK RD"
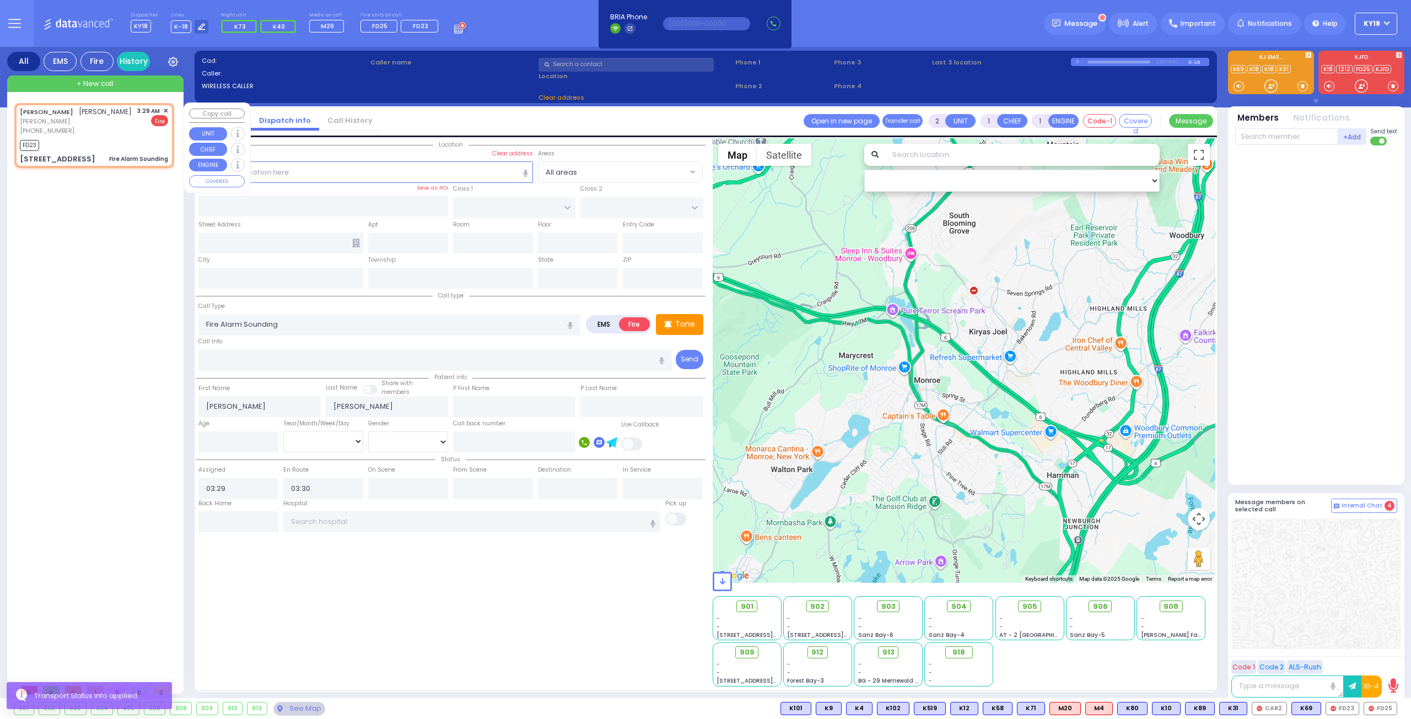
type input "[STREET_ADDRESS]"
type input "102"
type input "Monroe"
type input "[US_STATE]"
type input "10950"
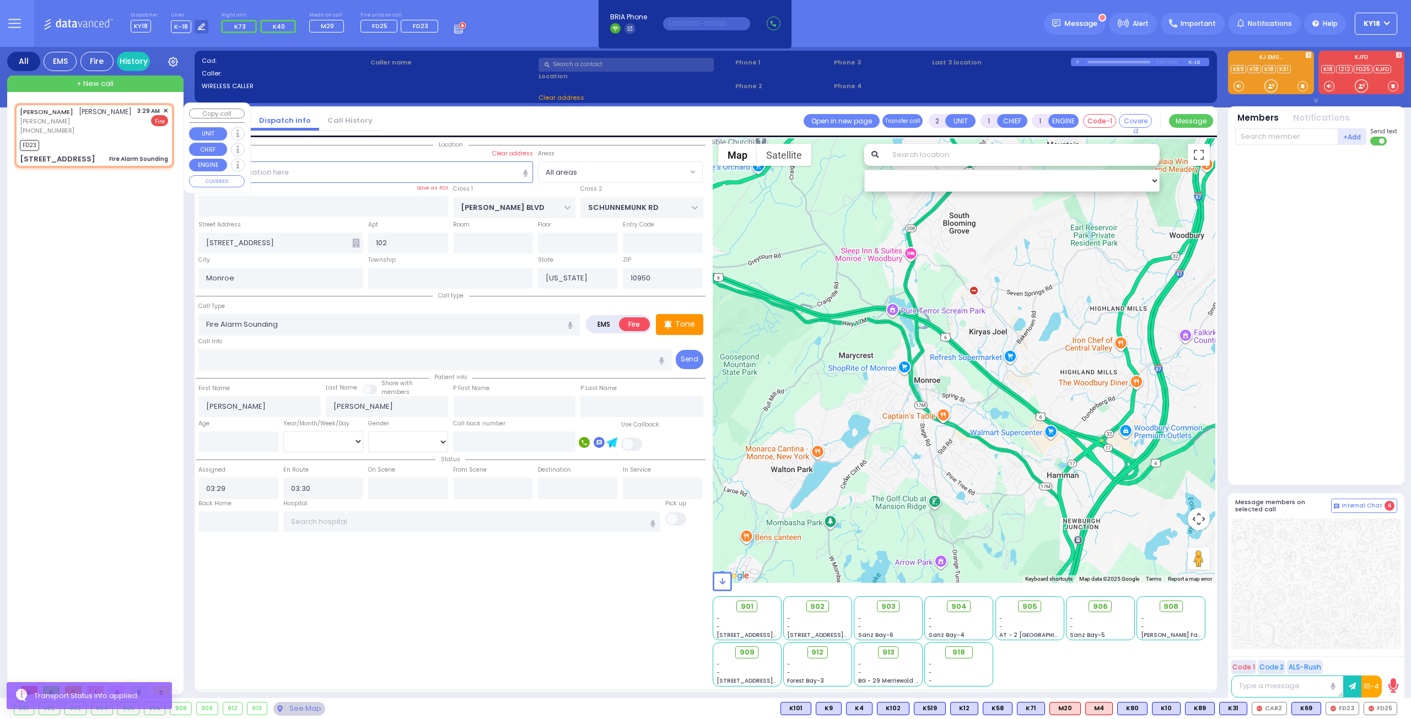
select select "Hatzalah Garages"
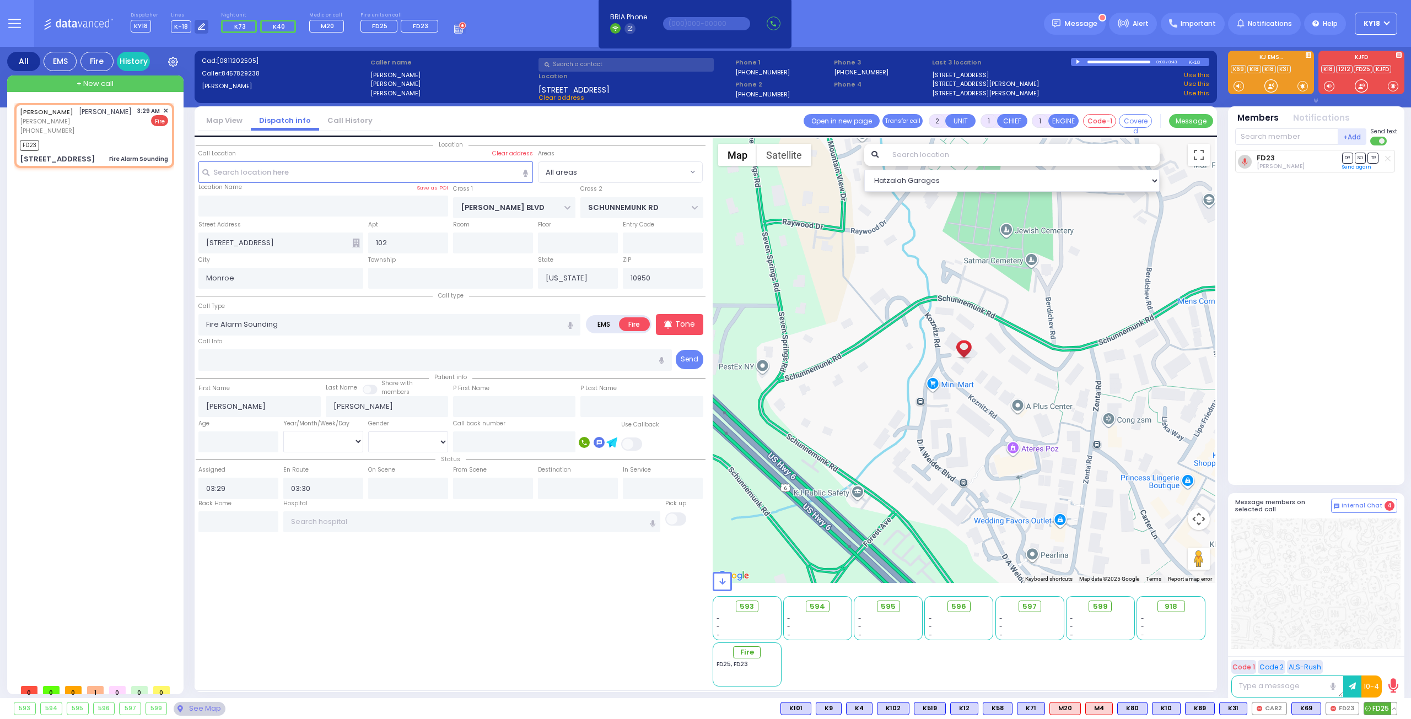
click at [1379, 705] on span "FD25" at bounding box center [1381, 709] width 33 height 12
select select
radio input "true"
select select
select select "Hatzalah Garages"
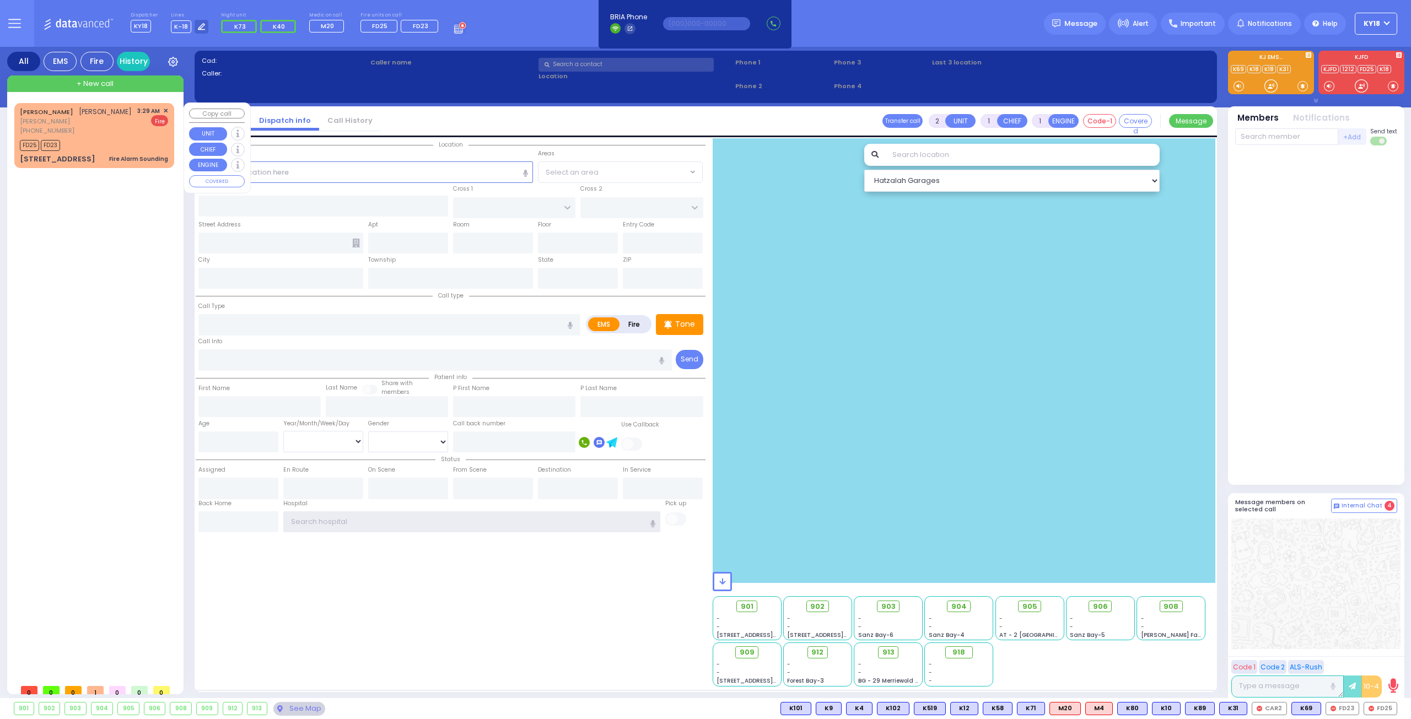
type input "ky18"
click at [109, 136] on div "[PHONE_NUMBER]" at bounding box center [76, 130] width 112 height 9
select select
type input "Fire Alarm Sounding"
radio input "false"
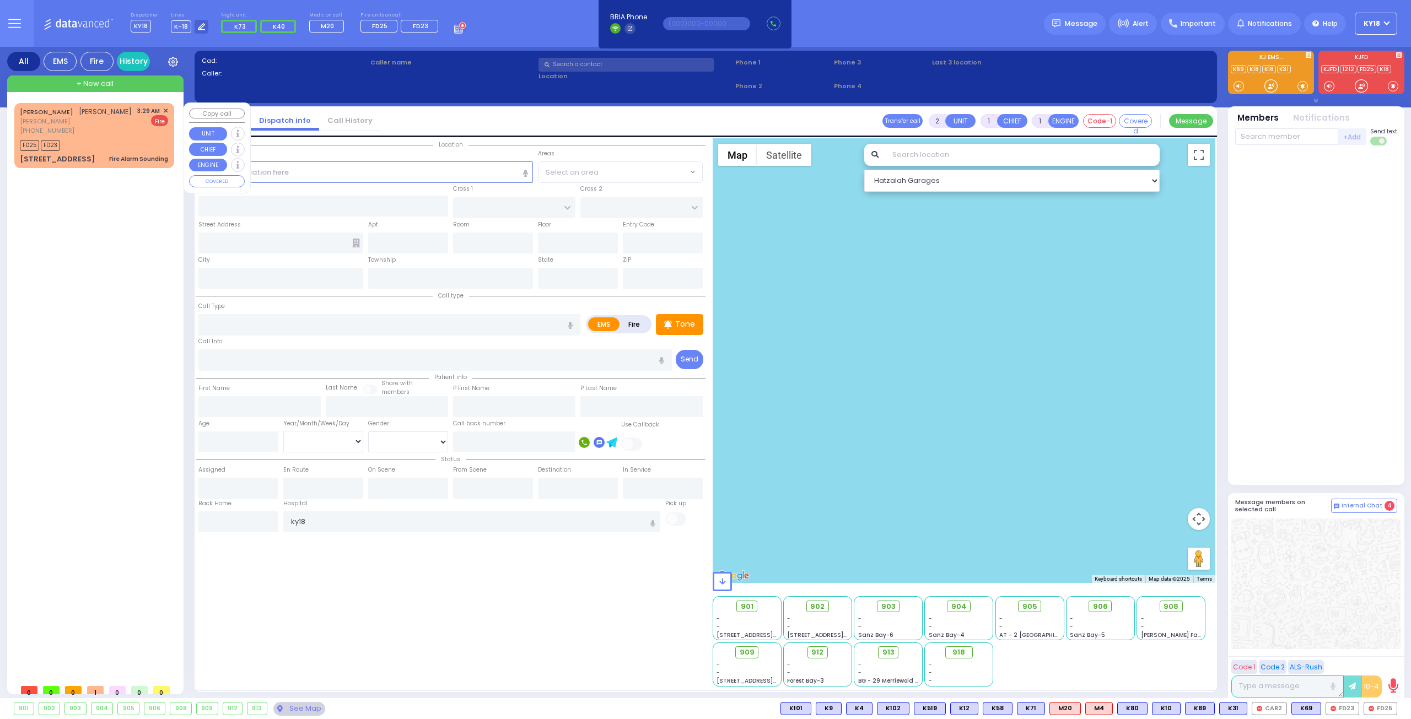
radio input "true"
type input "[PERSON_NAME]"
select select
type input "03:29"
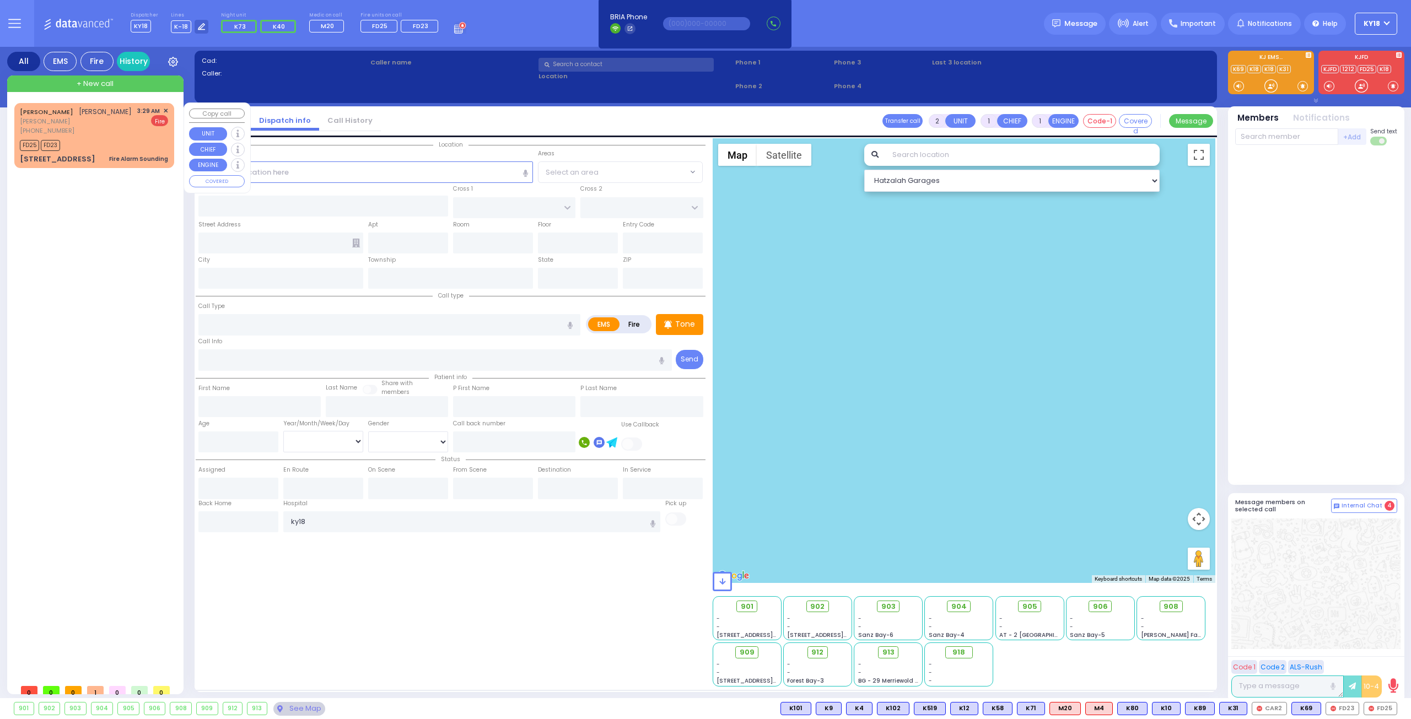
type input "03:30"
select select "Hatzalah Garages"
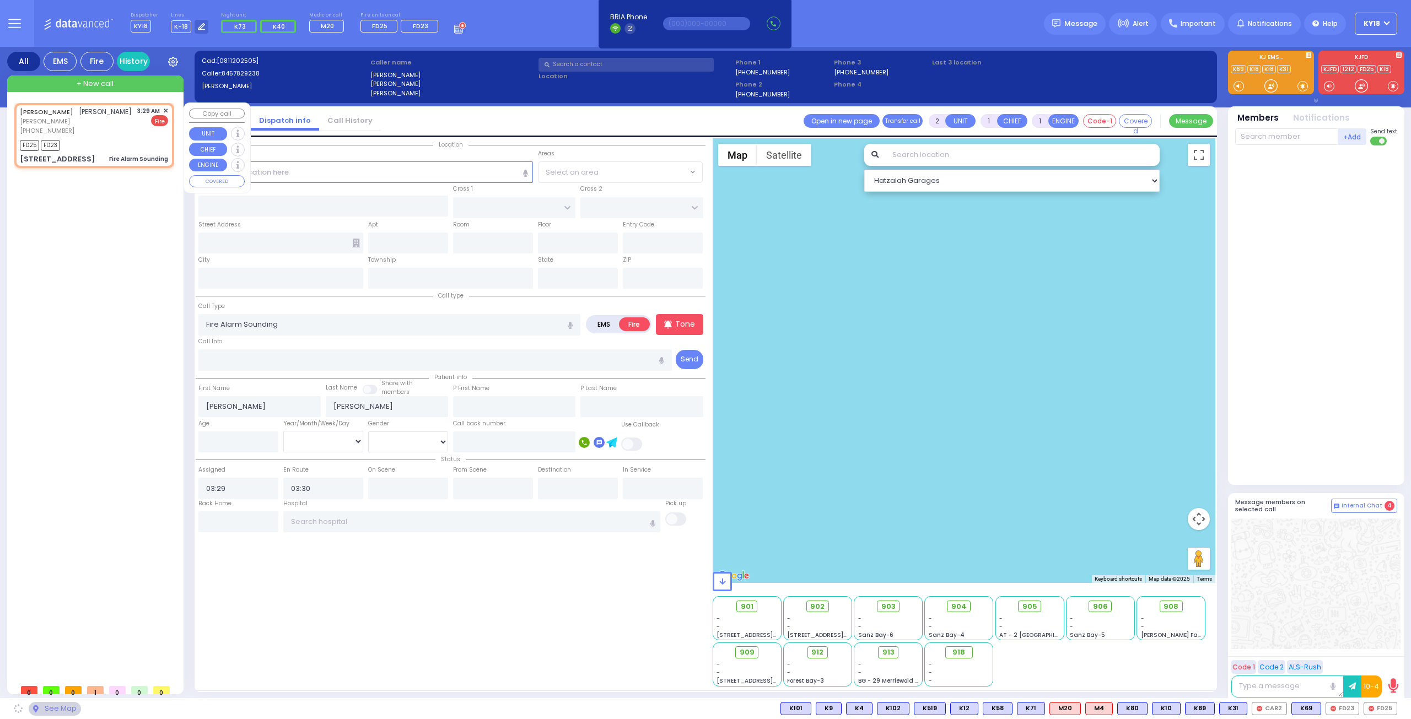
type input "[PERSON_NAME] BLVD"
type input "SCHUNNEMUNK RD"
type input "[STREET_ADDRESS]"
type input "102"
type input "Monroe"
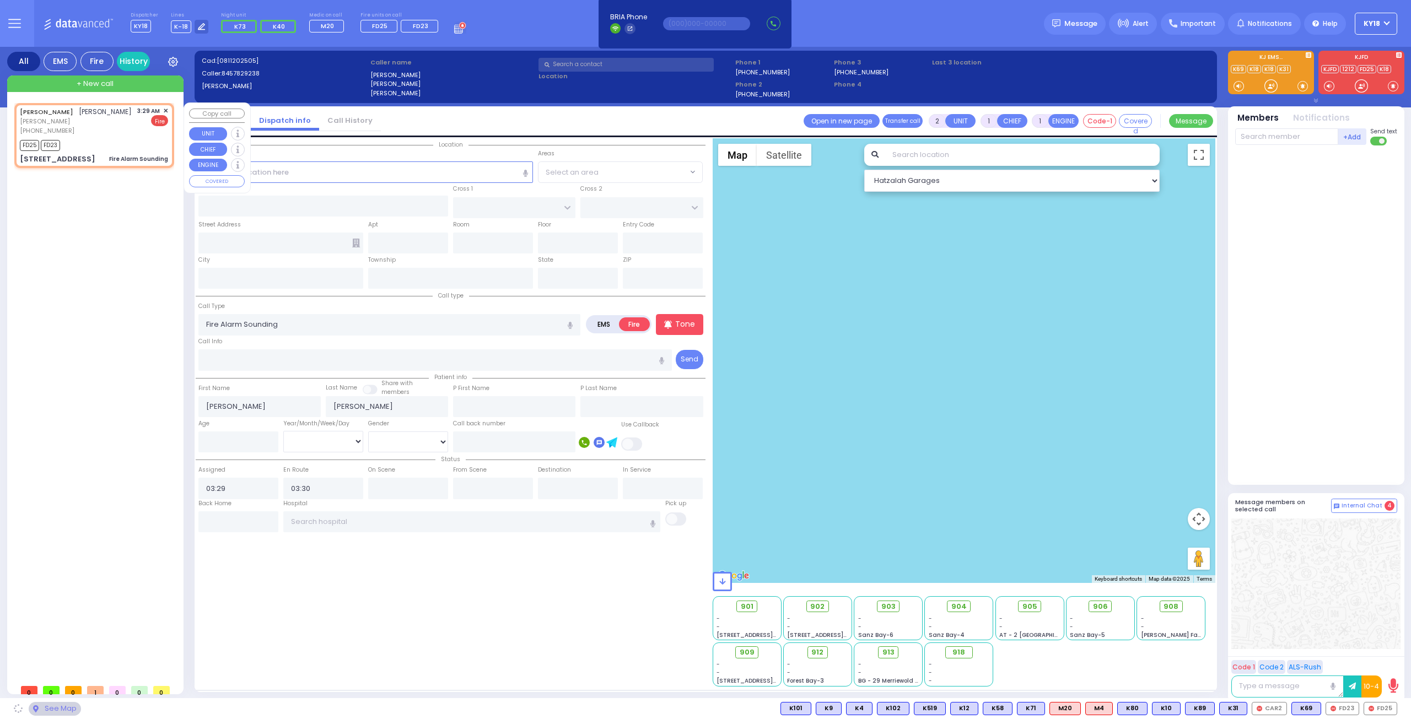
type input "[US_STATE]"
type input "10950"
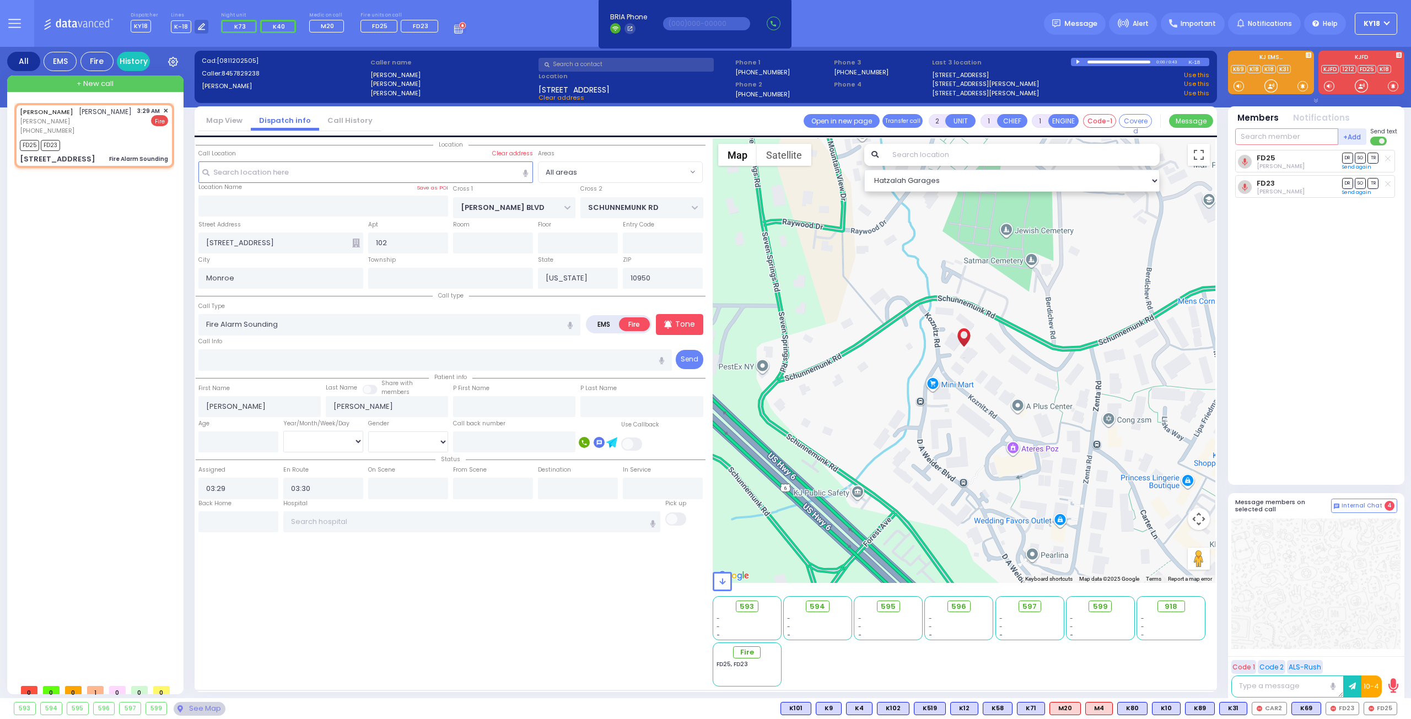
click at [1251, 133] on input "text" at bounding box center [1286, 136] width 103 height 17
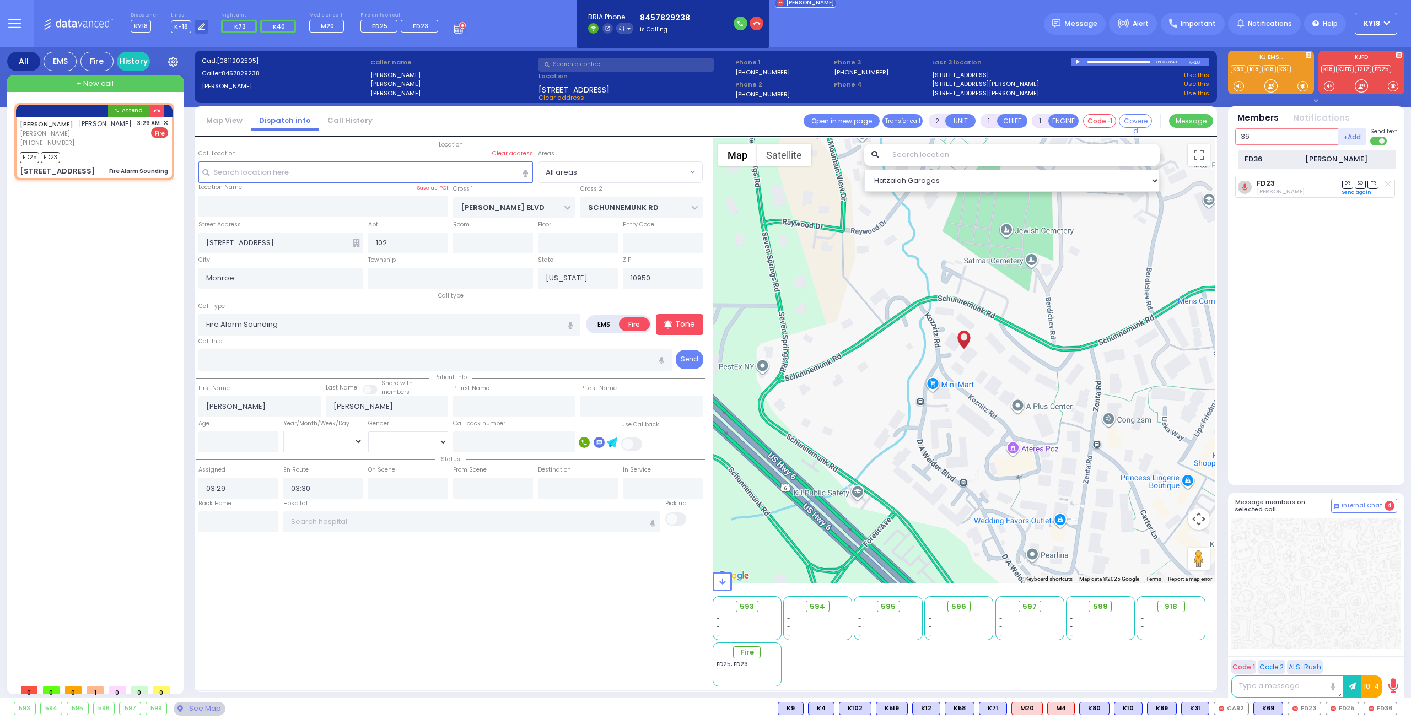
type input "36"
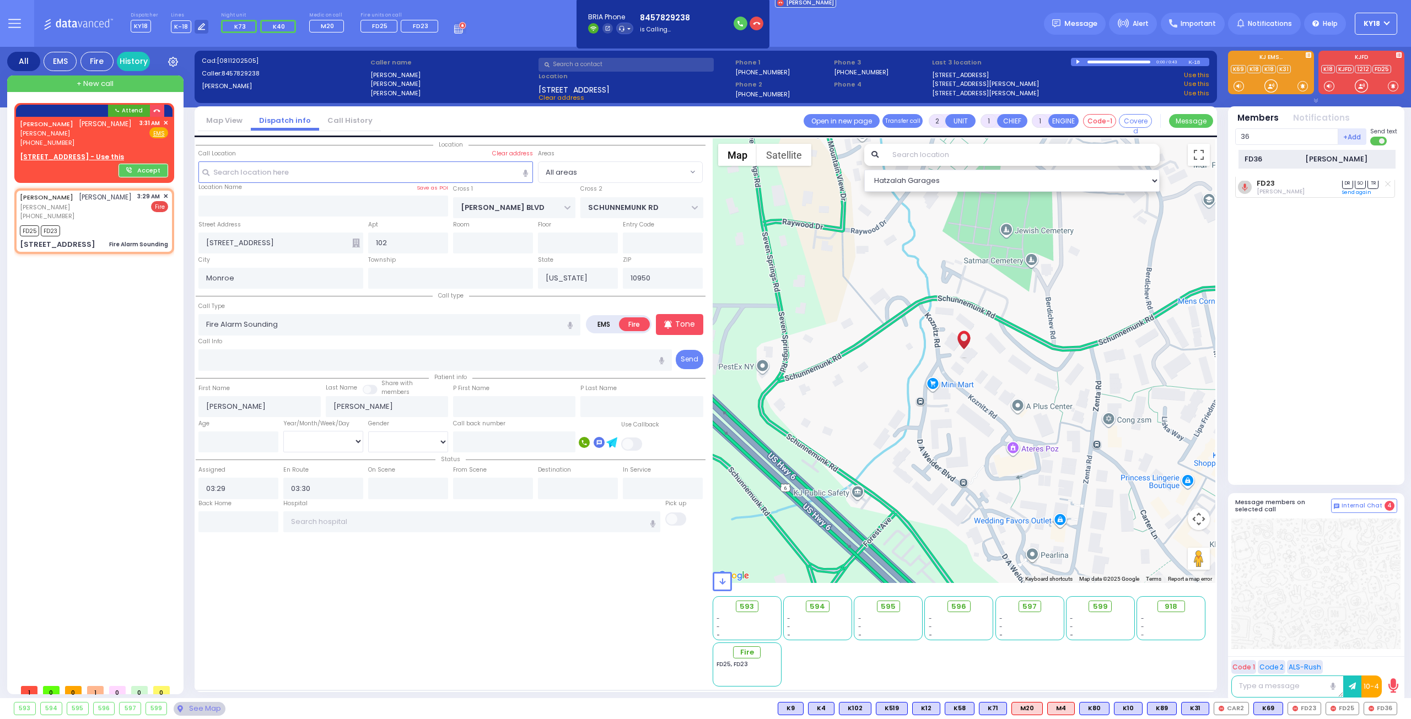
click at [1297, 158] on div "FD36" at bounding box center [1272, 159] width 55 height 11
select select
radio input "true"
select select
select select "Hatzalah Garages"
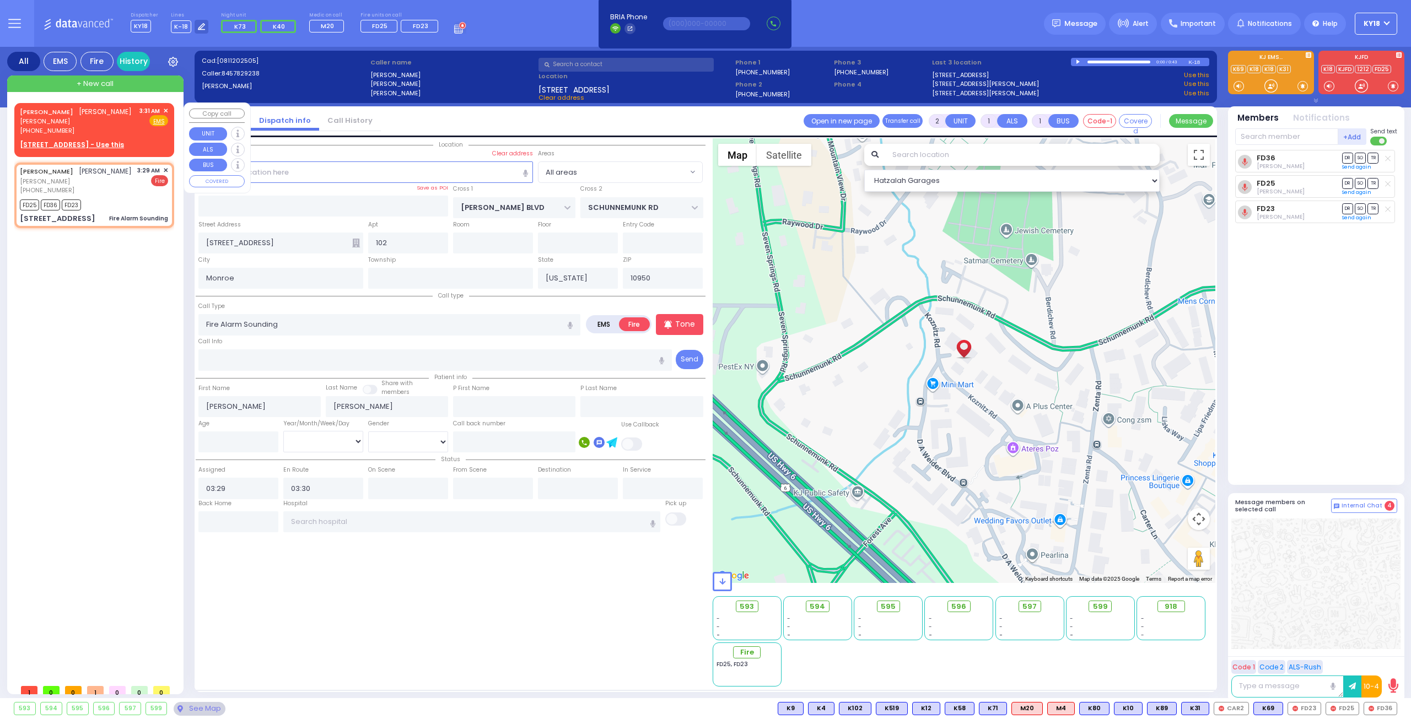
click at [165, 108] on span "✕" at bounding box center [165, 110] width 5 height 9
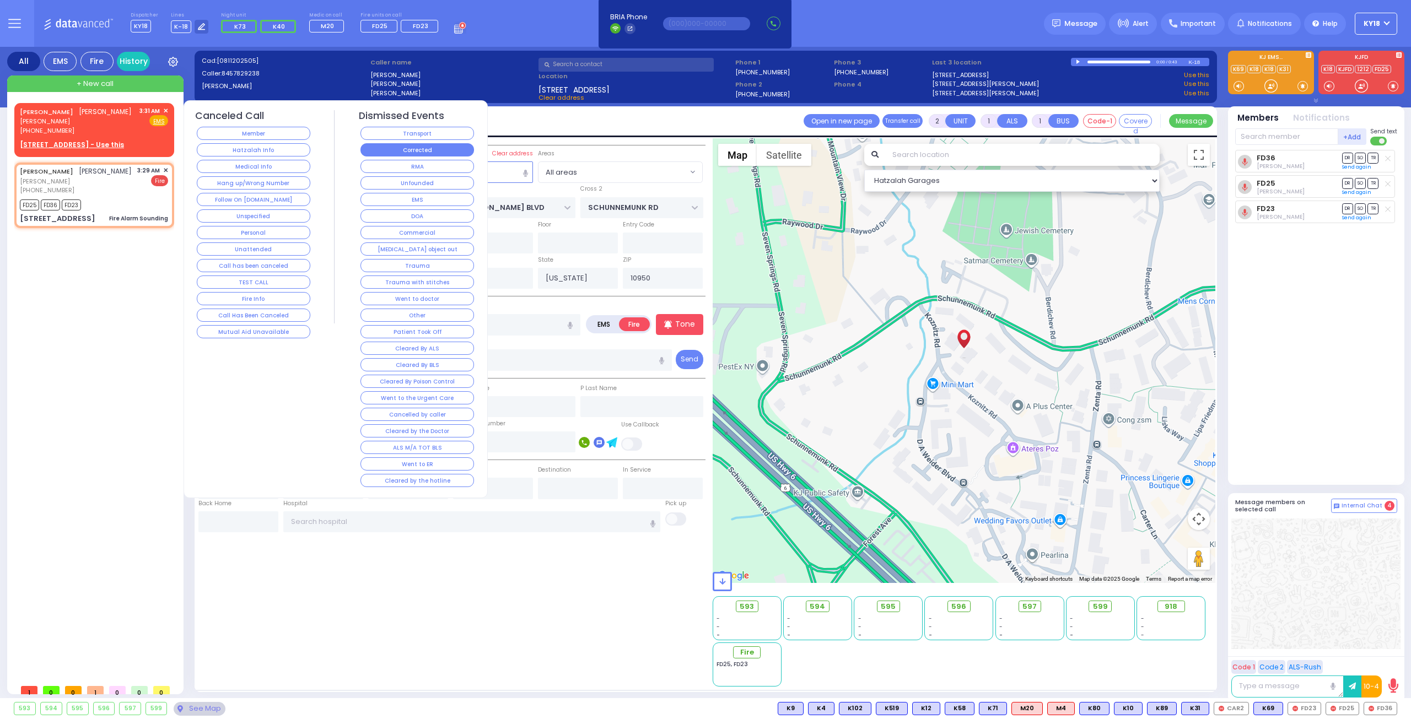
click at [445, 152] on button "Corrected" at bounding box center [418, 149] width 114 height 13
